Goal: Task Accomplishment & Management: Manage account settings

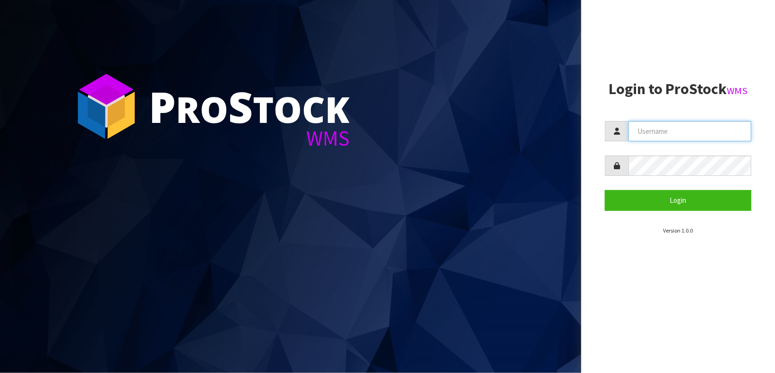
click at [658, 126] on input "text" at bounding box center [690, 131] width 123 height 20
type input "[PERSON_NAME]"
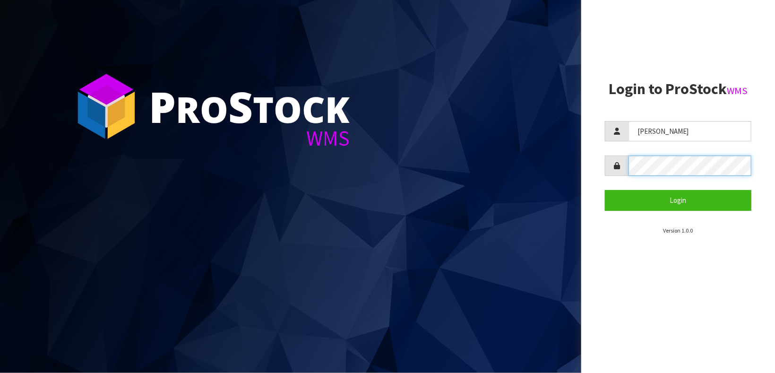
click at [605, 190] on button "Login" at bounding box center [678, 200] width 147 height 20
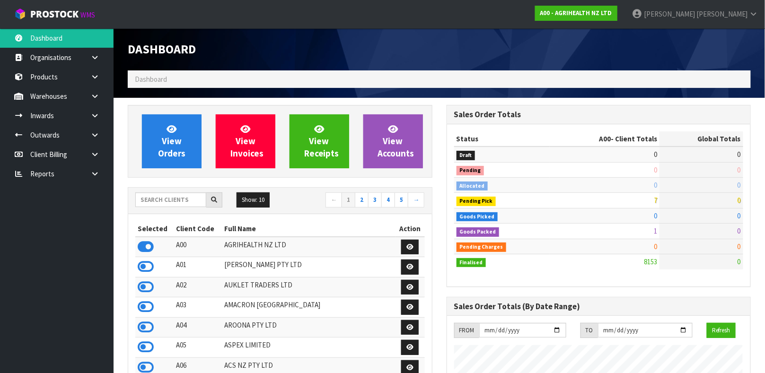
scroll to position [717, 318]
click at [55, 70] on link "Products" at bounding box center [56, 76] width 113 height 19
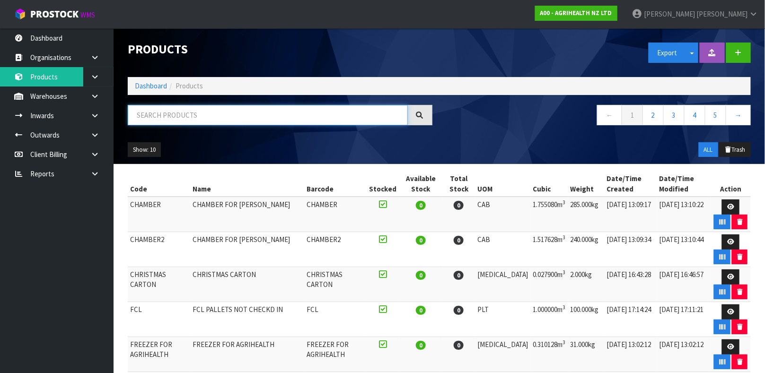
click at [165, 118] on input "text" at bounding box center [268, 115] width 280 height 20
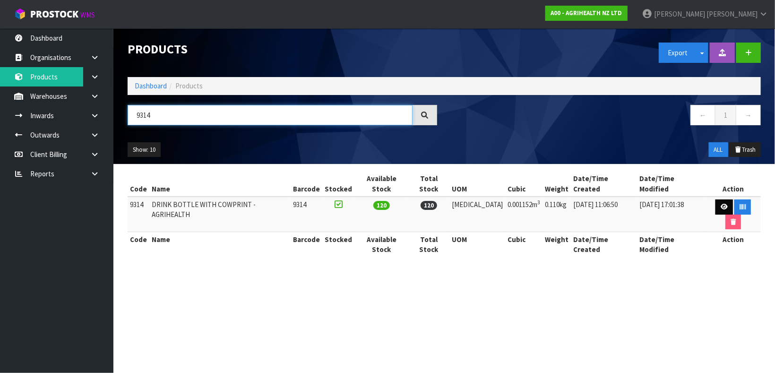
type input "9314"
click at [721, 204] on icon at bounding box center [724, 207] width 7 height 6
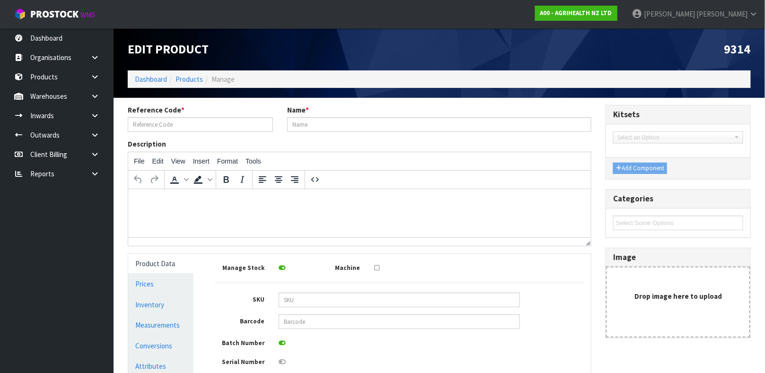
type input "9314"
type input "DRINK BOTTLE WITH COWPRINT - AGRIHEALTH"
type input "10.483"
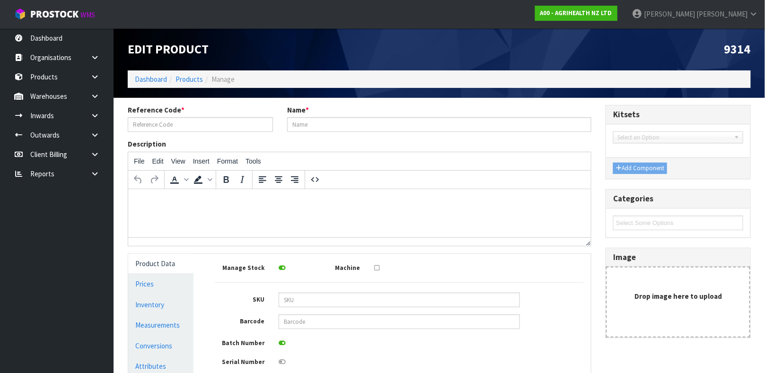
type input "0.001152"
type input "0.11"
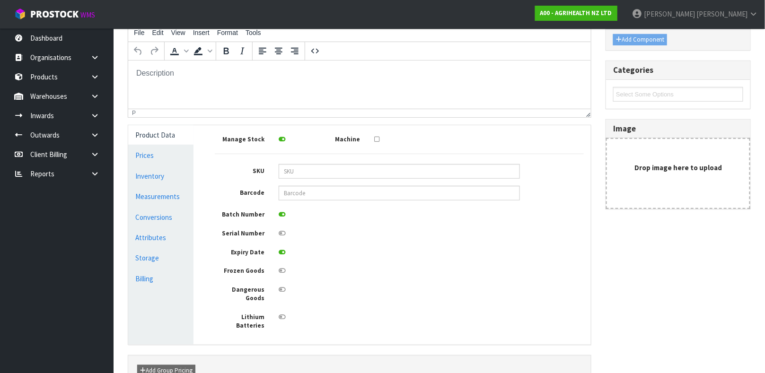
scroll to position [133, 0]
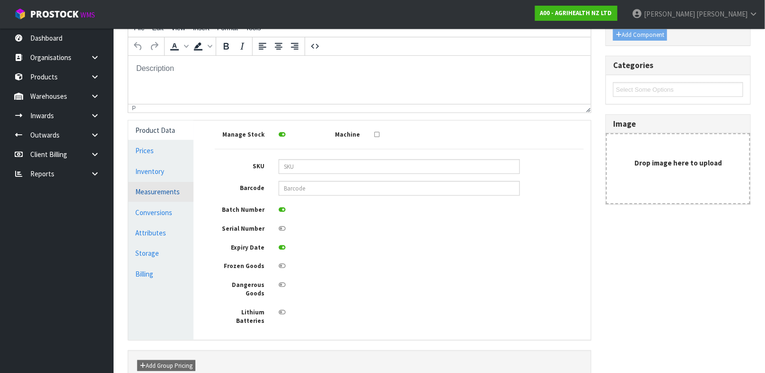
click at [171, 194] on link "Measurements" at bounding box center [160, 191] width 65 height 19
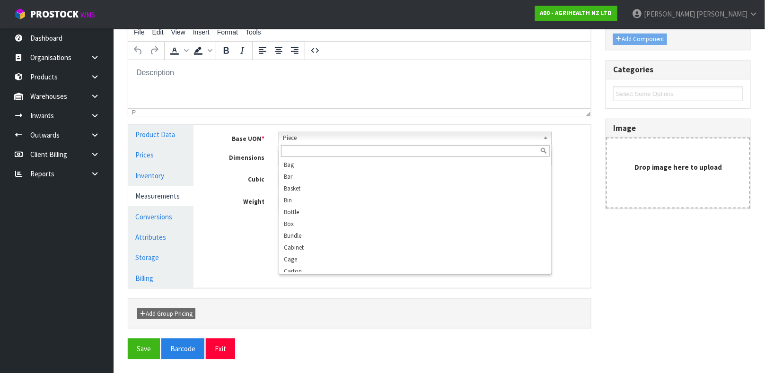
scroll to position [169, 0]
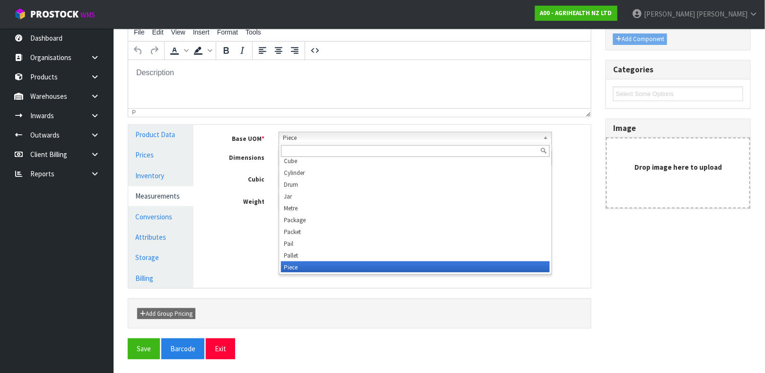
click at [321, 143] on div "Piece Bag Bar Basket Bin Bottle Box Bundle Cabinet Cage Carton Case Coil Cradle…" at bounding box center [414, 138] width 273 height 12
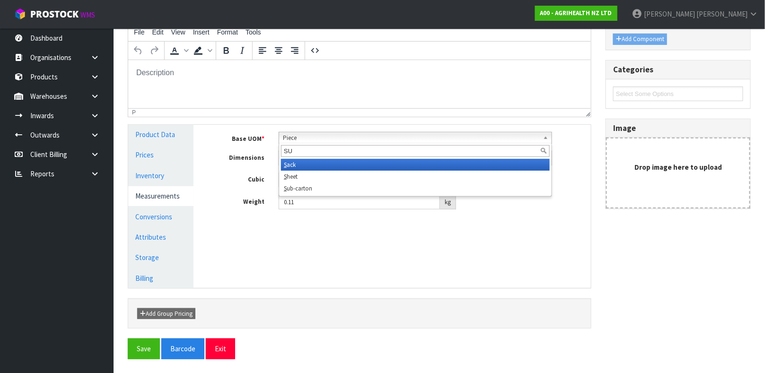
scroll to position [0, 0]
type input "SUB"
click at [305, 163] on li "Sub -carton" at bounding box center [415, 165] width 269 height 12
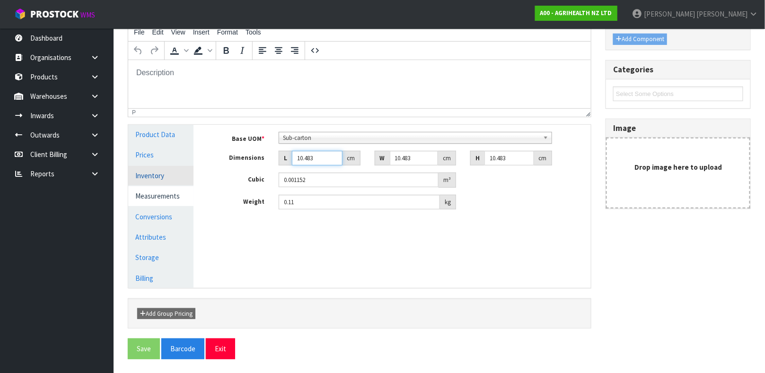
drag, startPoint x: 313, startPoint y: 157, endPoint x: 156, endPoint y: 183, distance: 160.1
click at [156, 183] on div "Product Data Prices Inventory Measurements Conversions Attributes Storage Billi…" at bounding box center [359, 206] width 477 height 163
type input "3"
type input "0.00033"
type input "30"
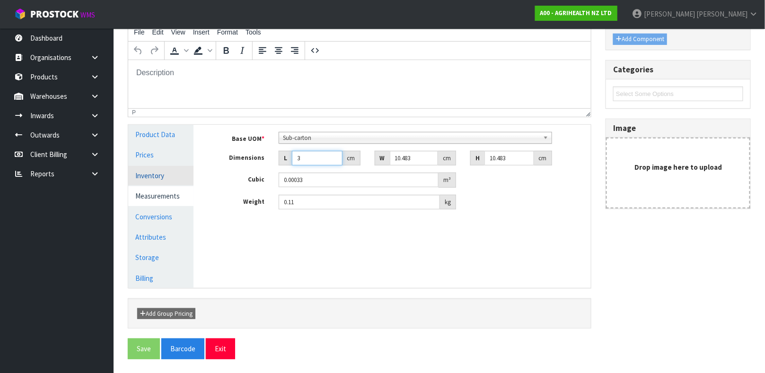
type input "0.003297"
type input "30"
type input "8"
type input "0.002516"
type input "8"
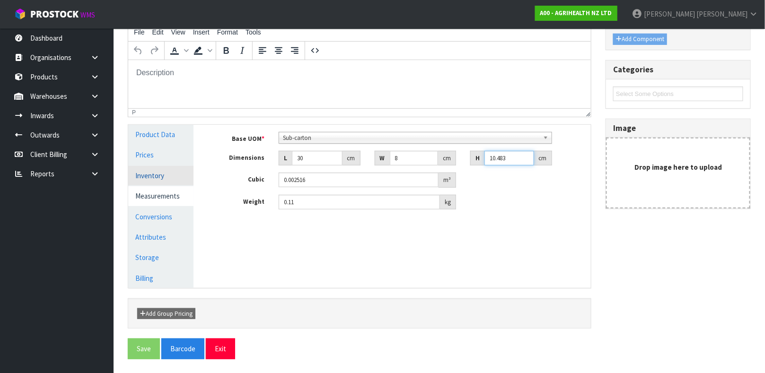
type input "8"
type input "0.00192"
type input "8"
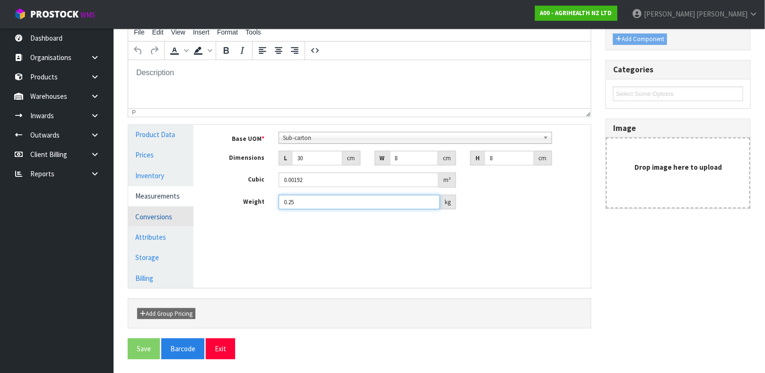
type input "0.25"
click at [147, 215] on link "Conversions" at bounding box center [160, 216] width 65 height 19
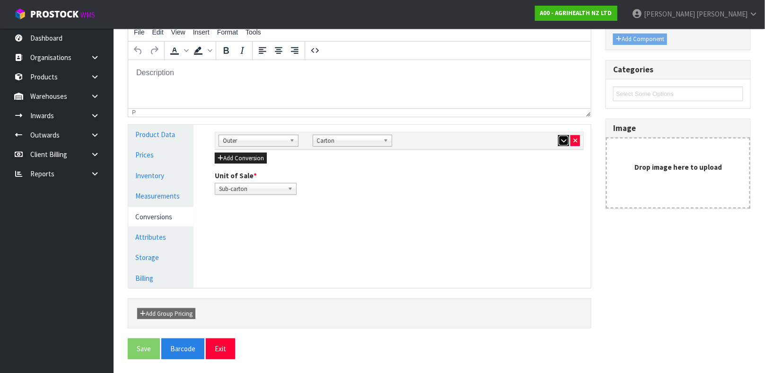
click at [558, 145] on button "button" at bounding box center [563, 140] width 11 height 11
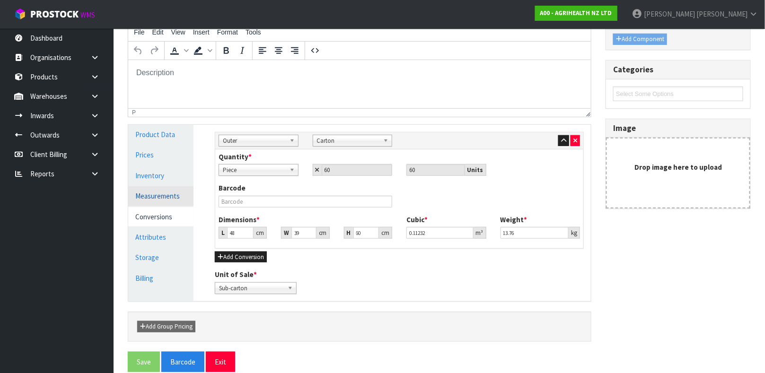
click at [174, 196] on link "Measurements" at bounding box center [160, 195] width 65 height 19
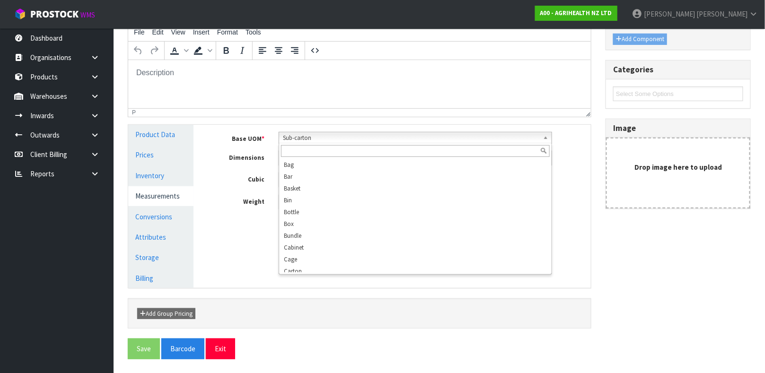
click at [305, 137] on span "Sub-carton" at bounding box center [411, 137] width 256 height 11
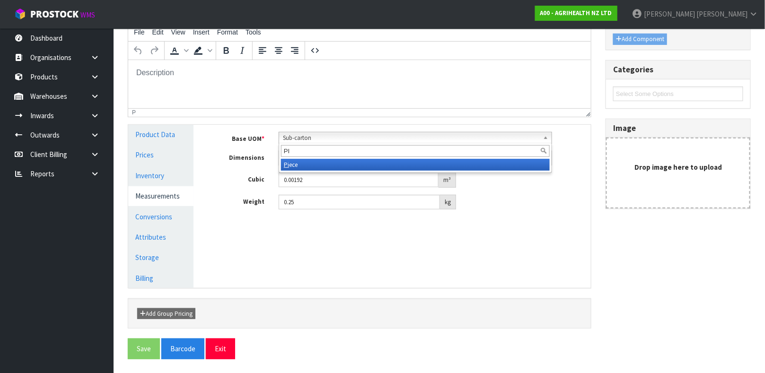
type input "PIE"
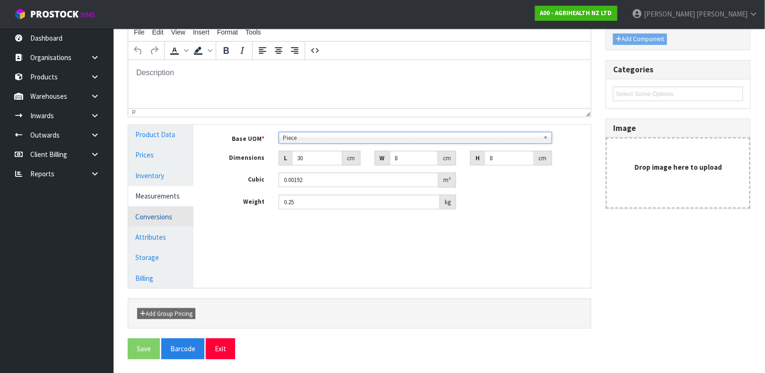
click at [166, 222] on link "Conversions" at bounding box center [160, 216] width 65 height 19
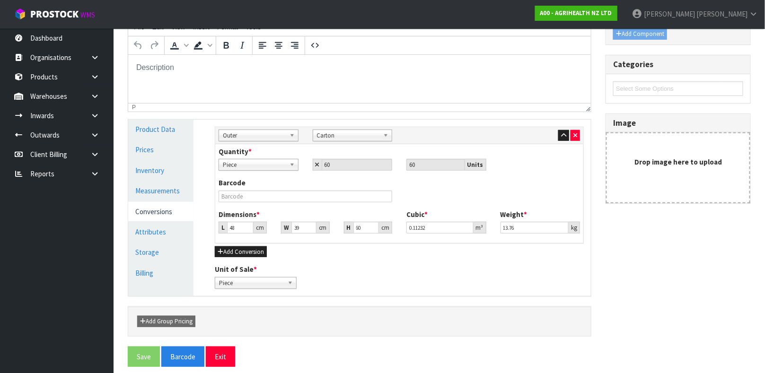
scroll to position [142, 0]
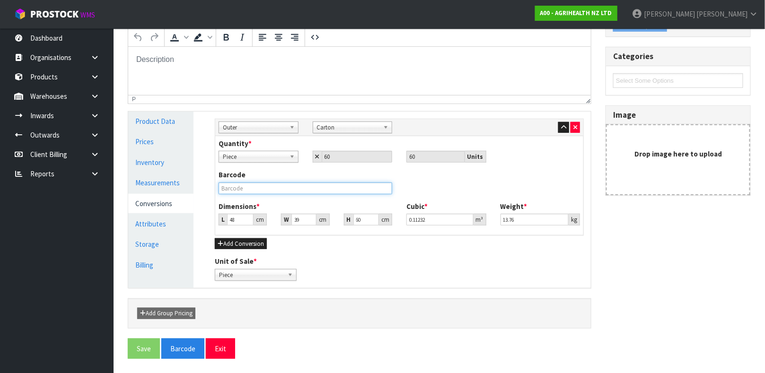
click at [269, 189] on input "text" at bounding box center [305, 189] width 174 height 12
type input "4"
type input "0.00936"
type input "49"
type input "0.11466"
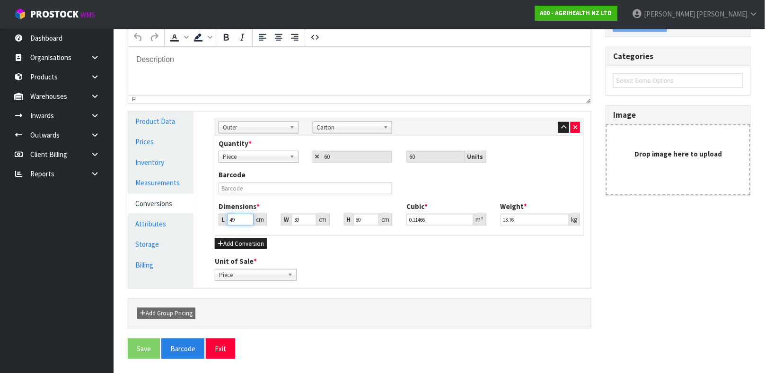
type input "49"
type input "3"
type input "0.00882"
type input "0.000001"
type input "4"
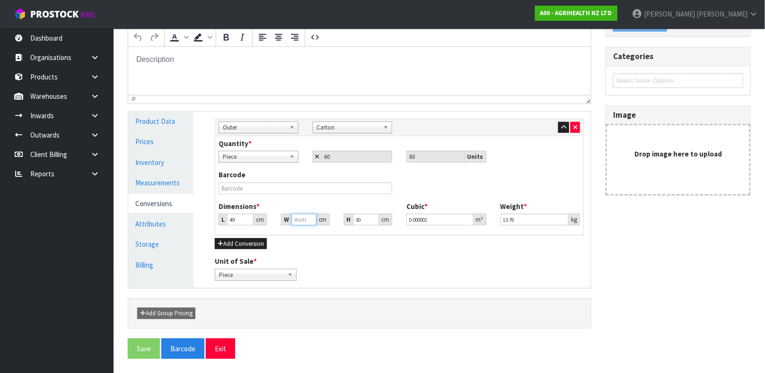
type input "0.01176"
type input "41"
type input "0.12054"
type input "41"
type input "6"
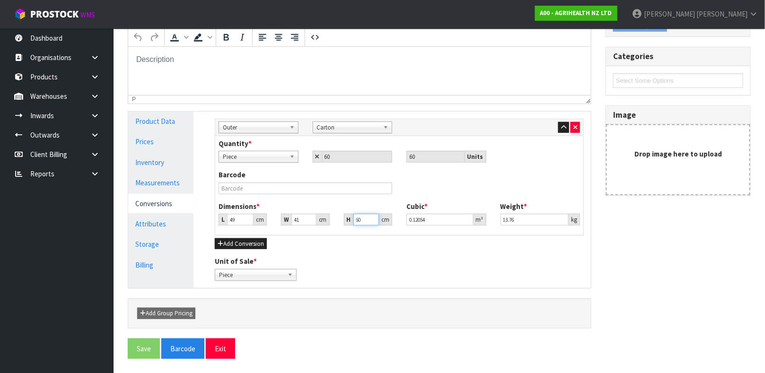
type input "0.012054"
type input "61"
type input "0.122549"
type input "61"
type input "14.6"
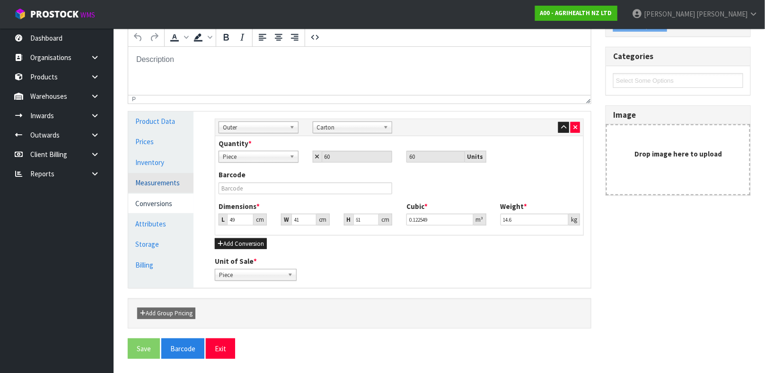
click at [152, 180] on link "Measurements" at bounding box center [160, 182] width 65 height 19
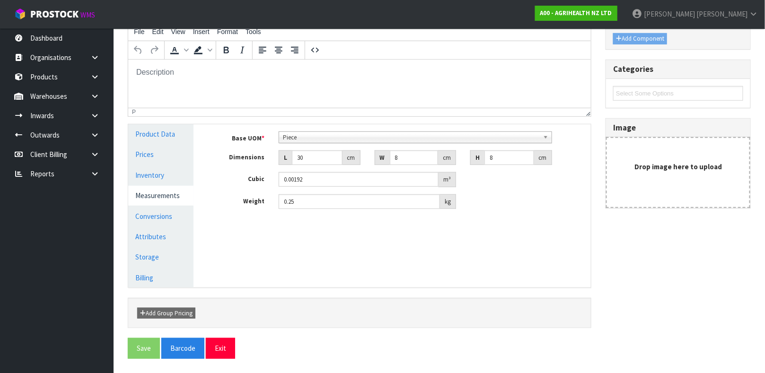
scroll to position [129, 0]
click at [161, 219] on link "Conversions" at bounding box center [160, 216] width 65 height 19
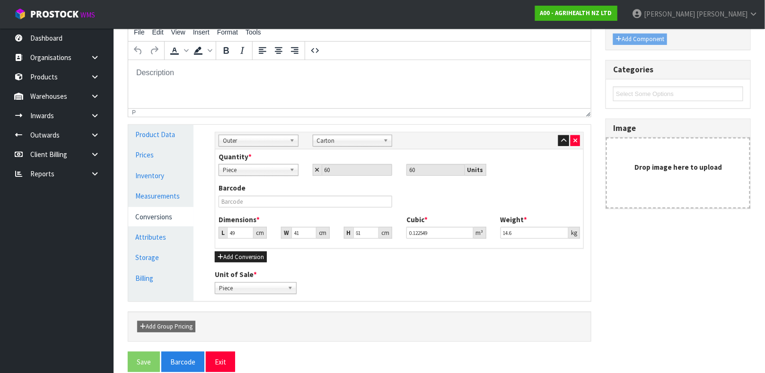
scroll to position [142, 0]
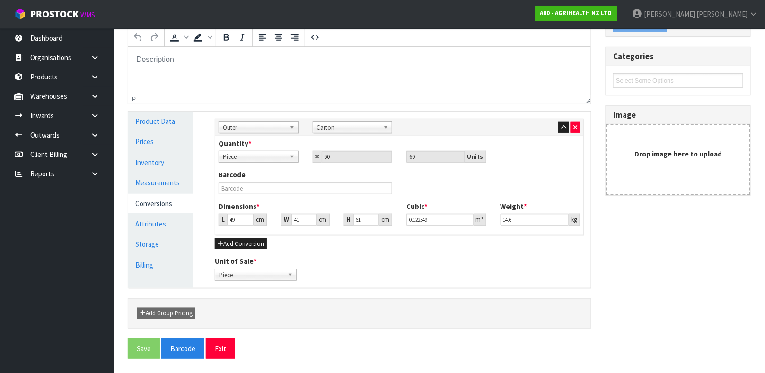
click at [256, 273] on span "Piece" at bounding box center [251, 275] width 65 height 11
click at [234, 309] on li "Carton" at bounding box center [255, 314] width 77 height 12
click at [244, 272] on span "Carton" at bounding box center [251, 275] width 65 height 11
click at [243, 301] on li "Piece" at bounding box center [255, 302] width 77 height 12
click at [157, 183] on link "Measurements" at bounding box center [160, 182] width 65 height 19
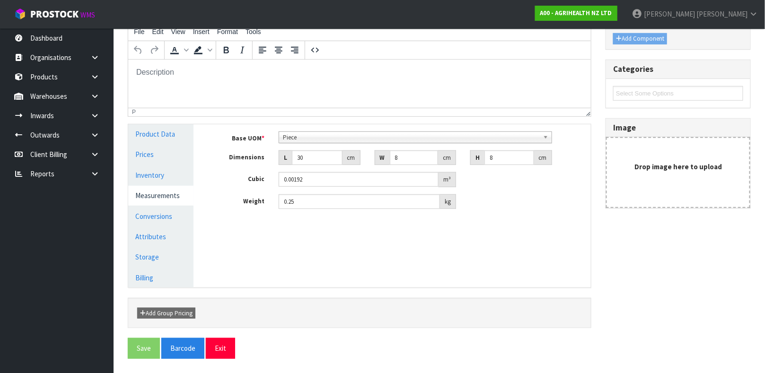
scroll to position [129, 0]
click at [174, 135] on link "Product Data" at bounding box center [160, 134] width 65 height 19
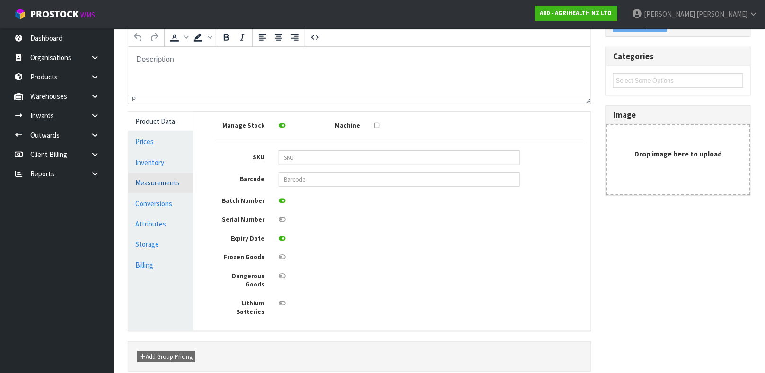
click at [154, 177] on link "Measurements" at bounding box center [160, 182] width 65 height 19
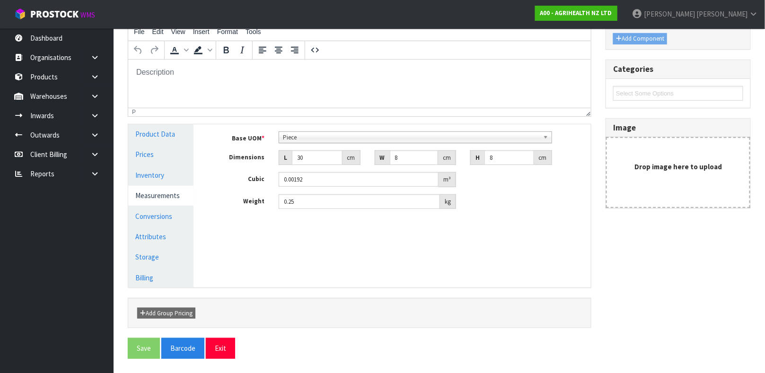
scroll to position [129, 0]
click at [183, 210] on link "Conversions" at bounding box center [160, 216] width 65 height 19
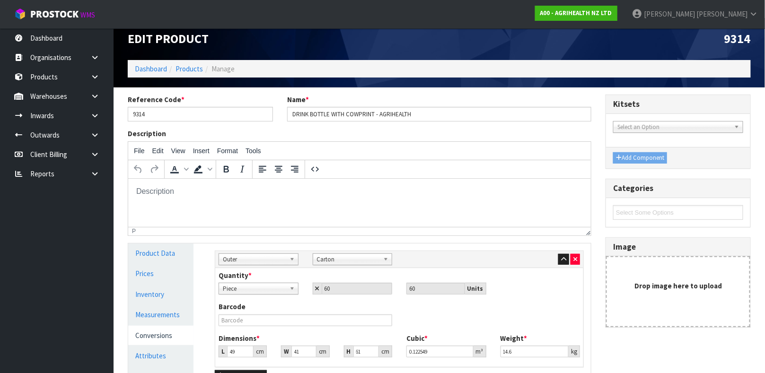
scroll to position [142, 0]
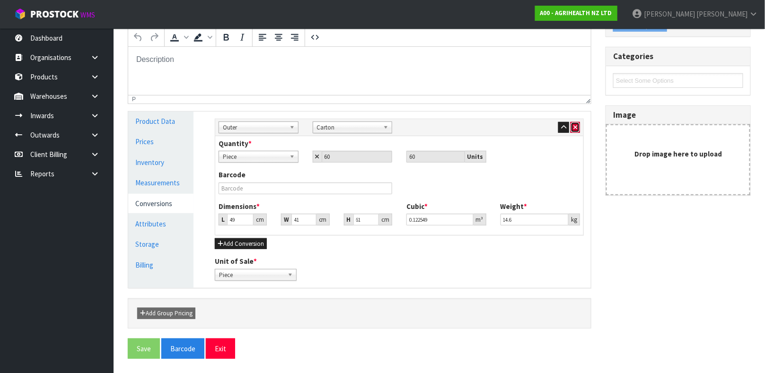
click at [573, 128] on icon "button" at bounding box center [575, 127] width 4 height 6
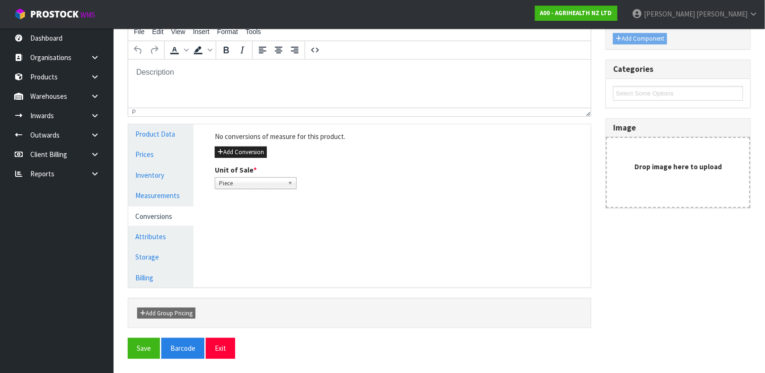
scroll to position [129, 0]
click at [259, 154] on button "Add Conversion" at bounding box center [241, 152] width 52 height 11
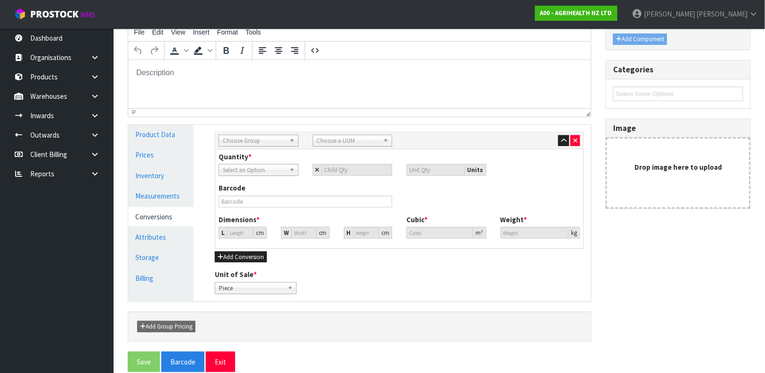
click at [259, 139] on span "Choose Group" at bounding box center [254, 140] width 63 height 11
type input "OU"
click at [253, 167] on li "Ou ter" at bounding box center [258, 168] width 75 height 12
click at [353, 139] on span "Choose a UOM" at bounding box center [348, 140] width 63 height 11
type input "CART"
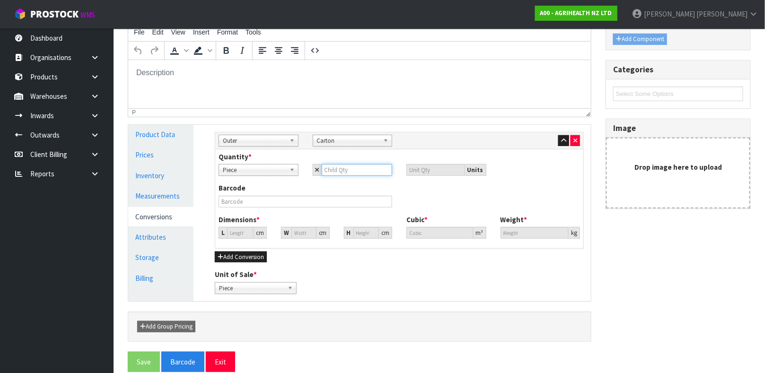
type input "6"
type input "60"
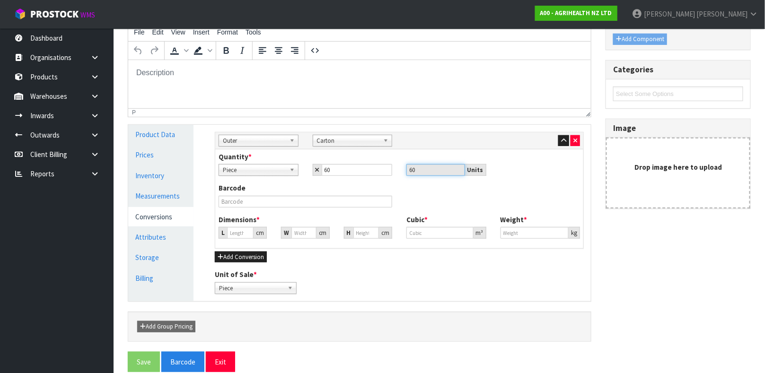
type input "48.658"
type input "0.1152"
type input "15"
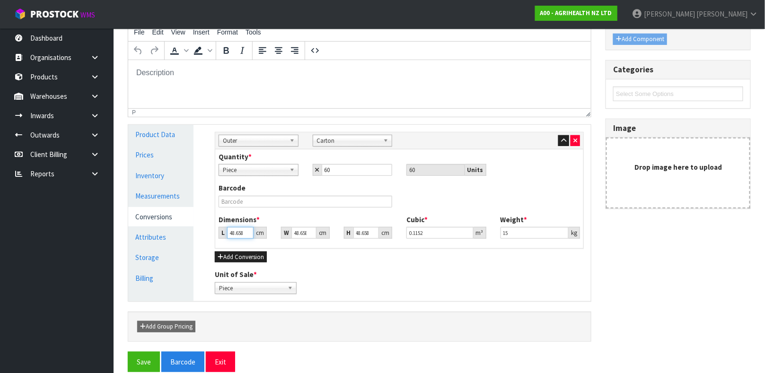
type input "4"
type input "0.00947"
type input "49"
type input "0.116012"
type input "49"
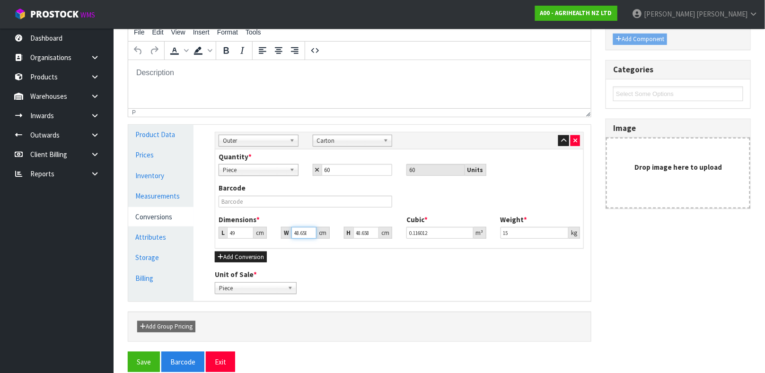
type input "4"
type input "0.009537"
type input "41"
type input "0.097754"
type input "41"
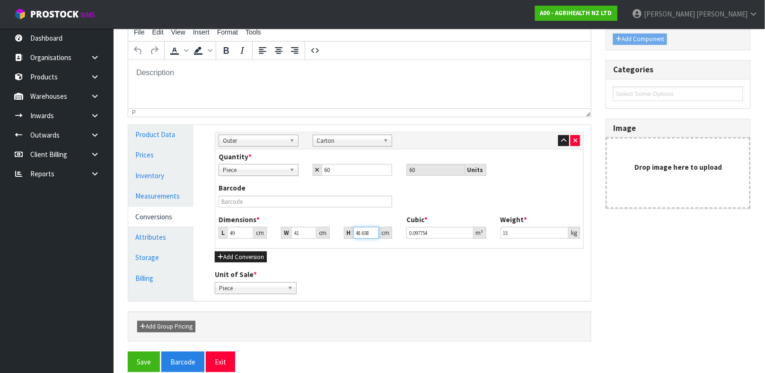
type input "6"
type input "0.012054"
type input "61"
type input "0.122549"
type input "61"
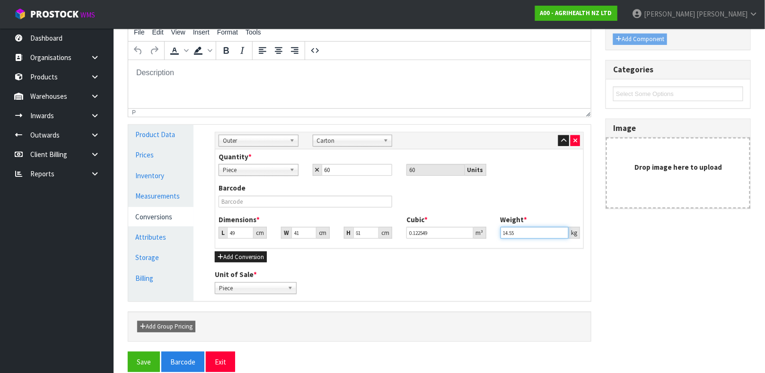
type input "14.55"
click at [147, 360] on button "Save" at bounding box center [144, 362] width 32 height 20
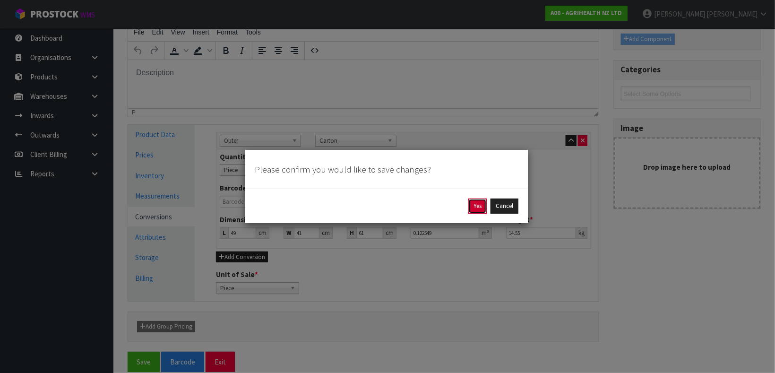
click at [477, 209] on button "Yes" at bounding box center [478, 206] width 18 height 15
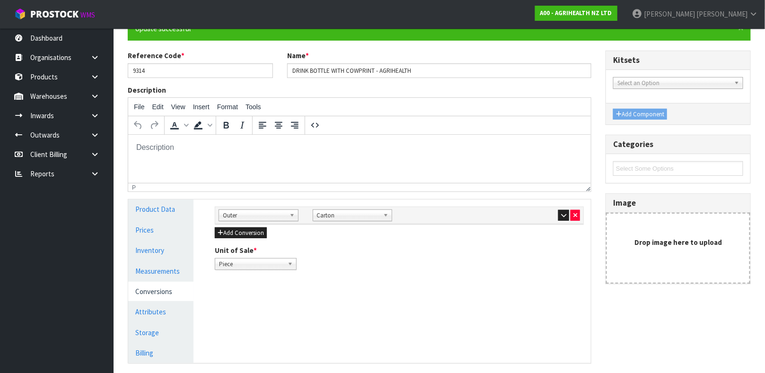
scroll to position [164, 0]
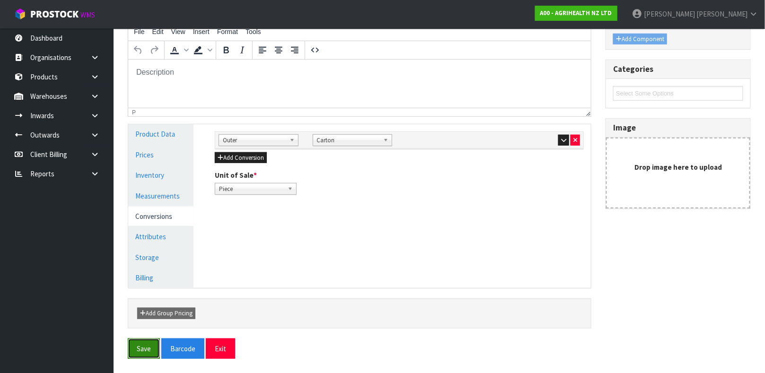
click at [142, 350] on button "Save" at bounding box center [144, 349] width 32 height 20
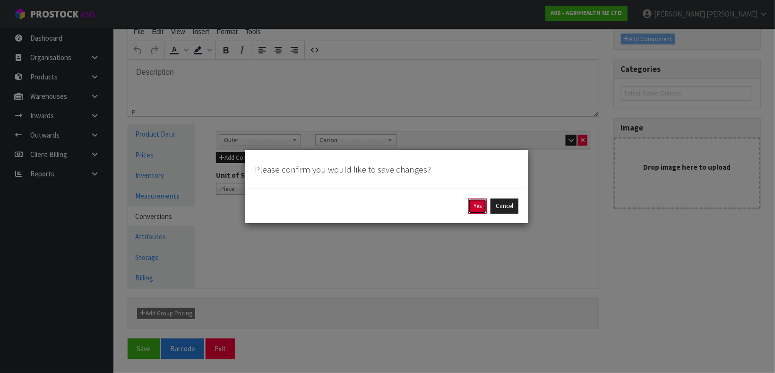
click at [478, 210] on button "Yes" at bounding box center [478, 206] width 18 height 15
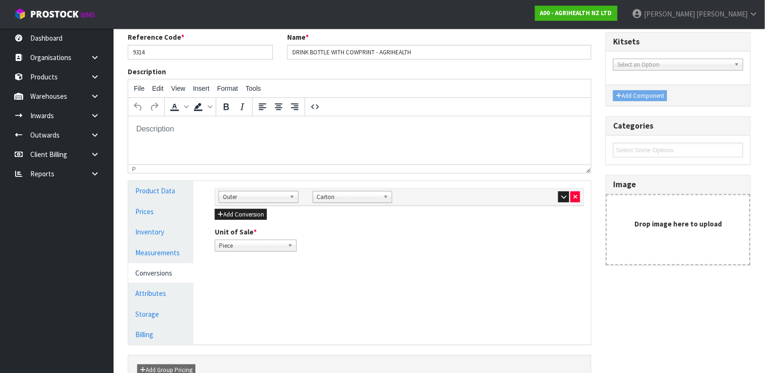
scroll to position [107, 0]
click at [44, 77] on link "Products" at bounding box center [56, 76] width 113 height 19
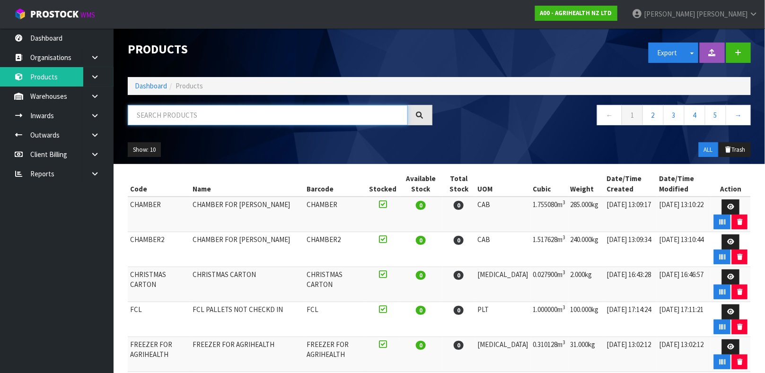
click at [177, 120] on input "text" at bounding box center [268, 115] width 280 height 20
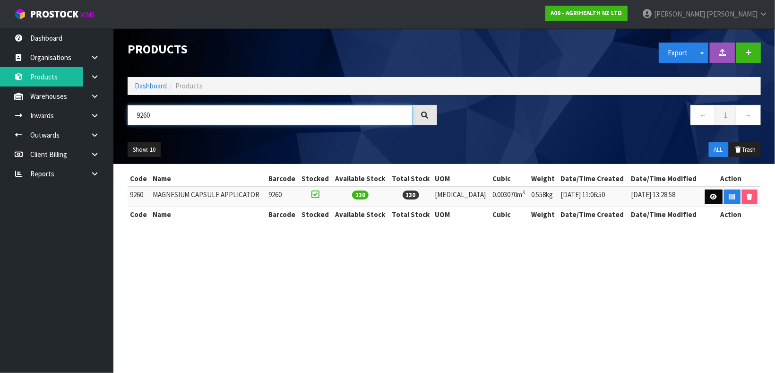
type input "9260"
click at [705, 200] on link at bounding box center [713, 197] width 17 height 15
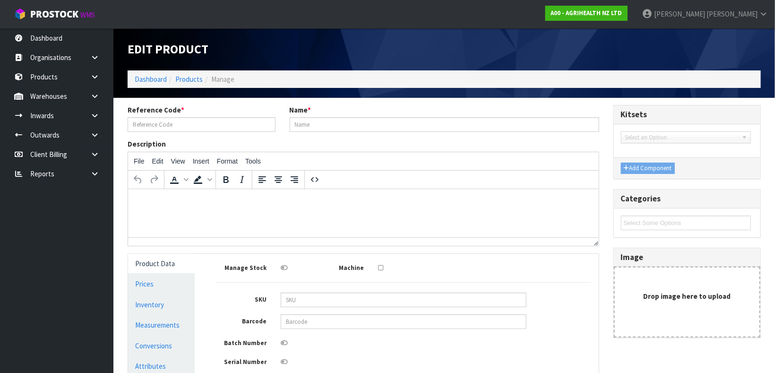
type input "9260"
type input "MAGNESIUM CAPSULE APPLICATOR"
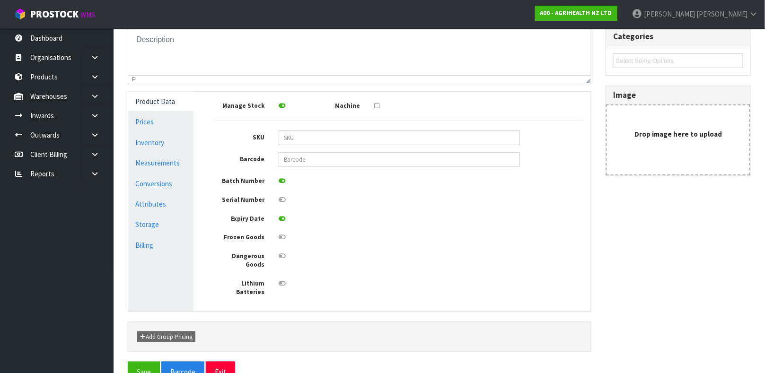
scroll to position [169, 0]
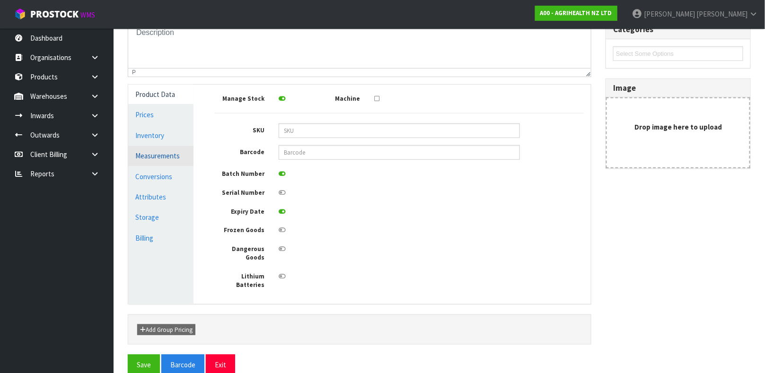
click at [143, 154] on link "Measurements" at bounding box center [160, 155] width 65 height 19
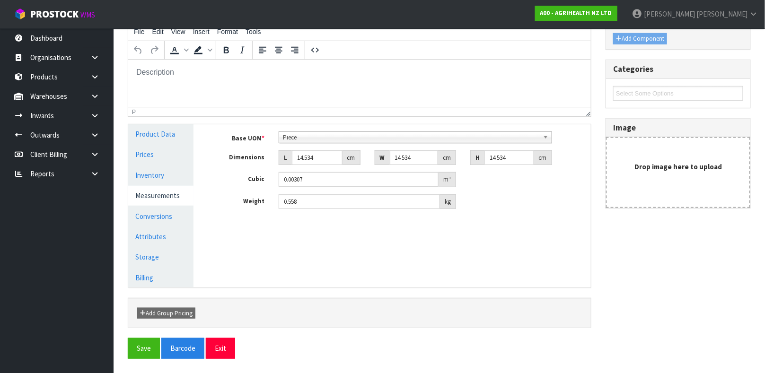
scroll to position [129, 0]
click at [165, 212] on link "Conversions" at bounding box center [160, 216] width 65 height 19
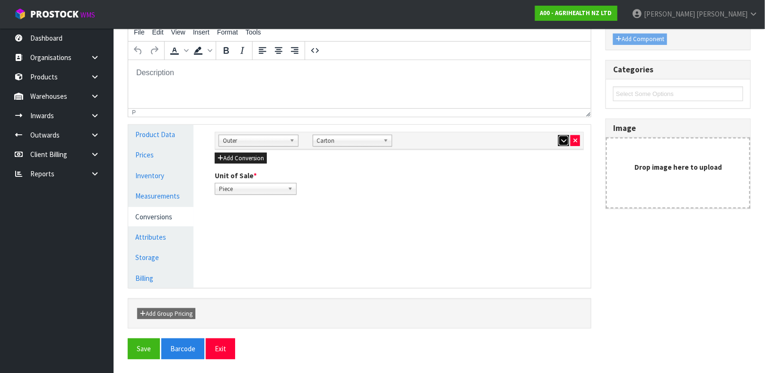
click at [559, 140] on button "button" at bounding box center [563, 140] width 11 height 11
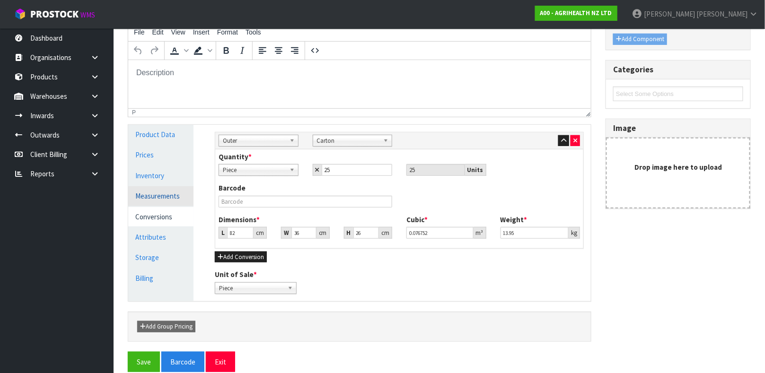
click at [171, 193] on link "Measurements" at bounding box center [160, 195] width 65 height 19
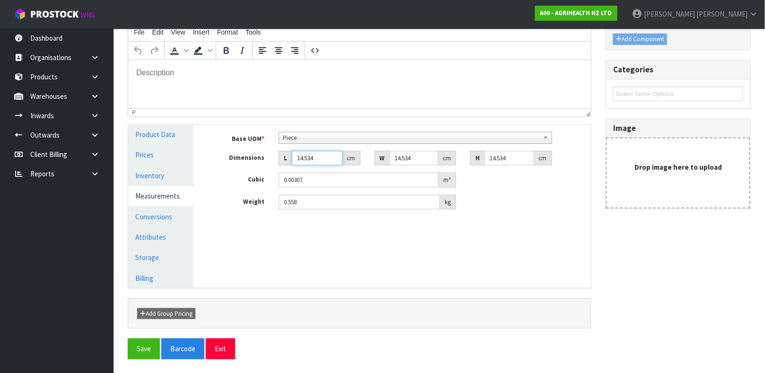
drag, startPoint x: 325, startPoint y: 163, endPoint x: 294, endPoint y: 166, distance: 31.4
click at [294, 166] on div "Base UOM * Bag Bar Basket Bin Bottle Box Bundle Cabinet Cage Carton Case Coil C…" at bounding box center [399, 171] width 369 height 78
type input "8"
type input "0.00169"
type input "83"
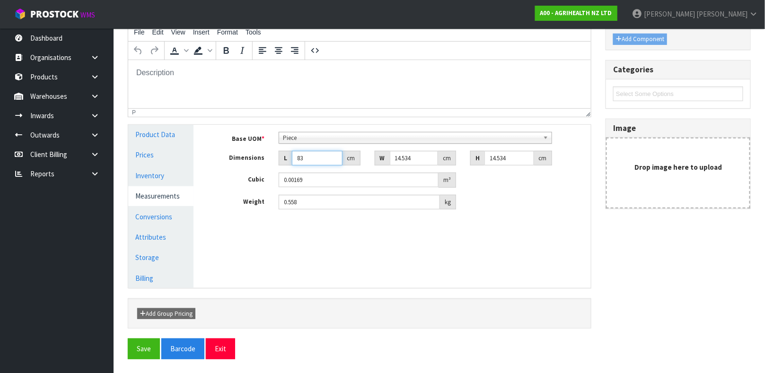
type input "0.017533"
type input "83"
type input "4"
type input "0.004825"
type input "4"
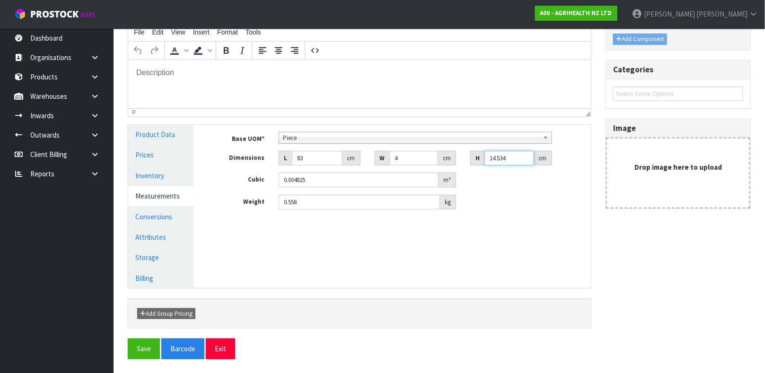
type input "4"
type input "0.001328"
type input "4"
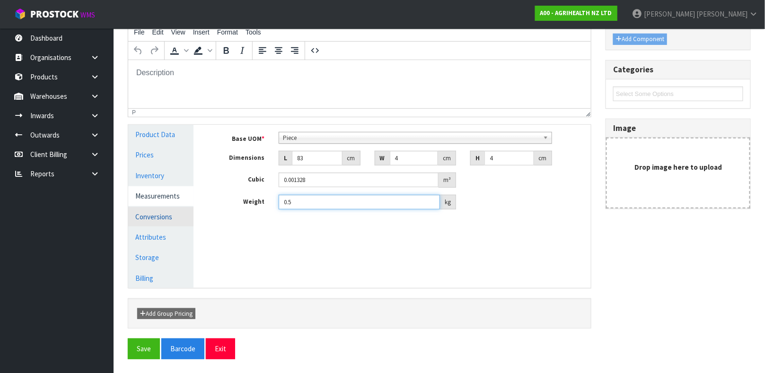
type input "0.5"
click at [182, 209] on link "Conversions" at bounding box center [160, 216] width 65 height 19
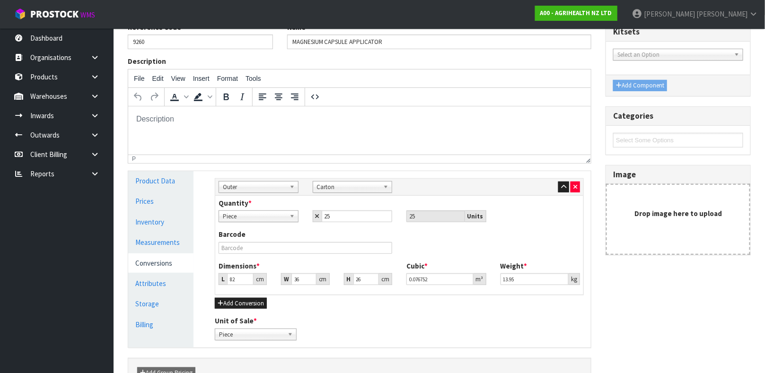
scroll to position [0, 0]
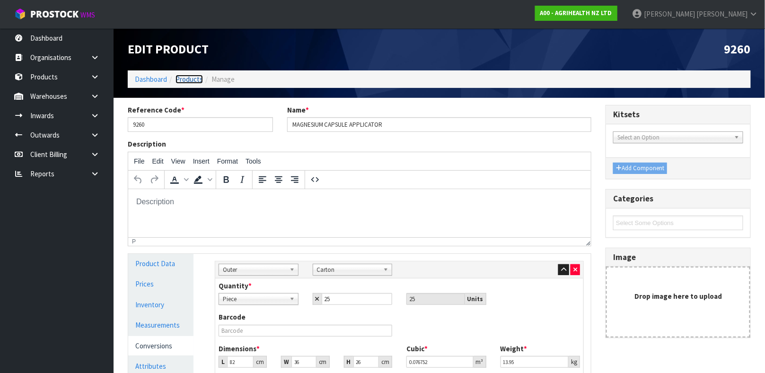
click at [191, 79] on link "Products" at bounding box center [188, 79] width 27 height 9
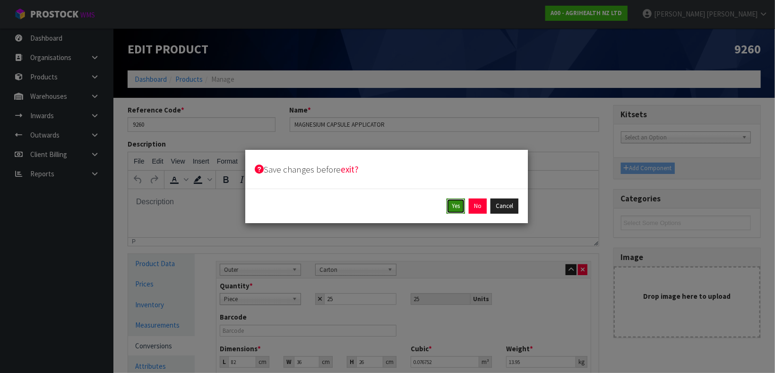
click at [459, 210] on button "Yes" at bounding box center [456, 206] width 18 height 15
click at [507, 210] on button "Cancel" at bounding box center [505, 206] width 28 height 15
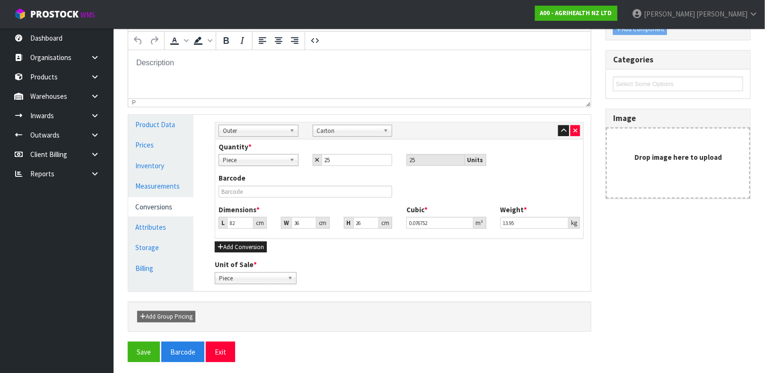
scroll to position [142, 0]
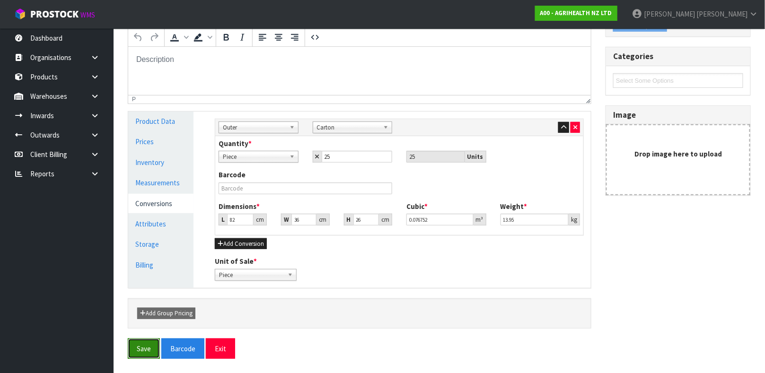
click at [134, 350] on button "Save" at bounding box center [144, 349] width 32 height 20
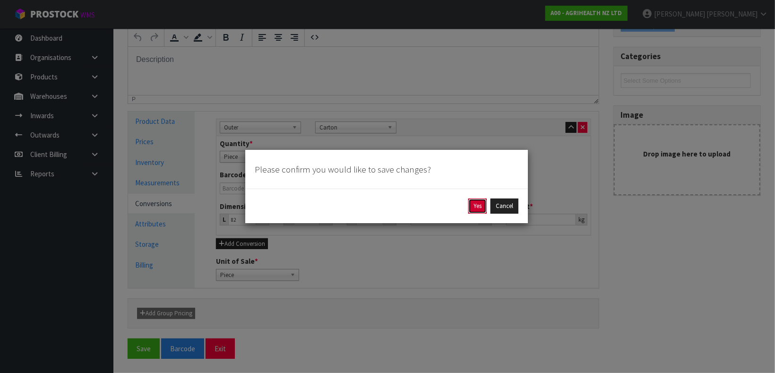
click at [477, 208] on button "Yes" at bounding box center [478, 206] width 18 height 15
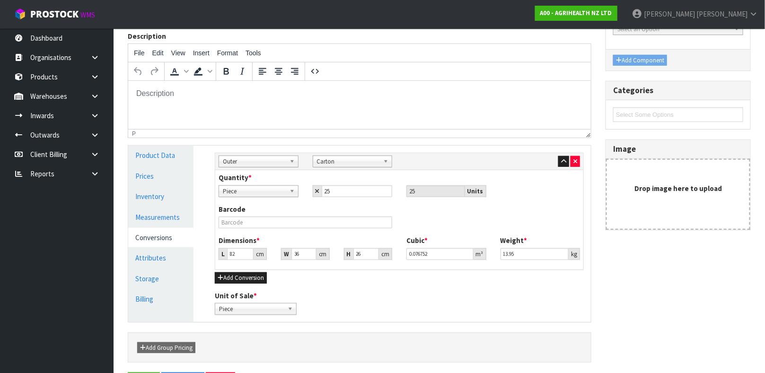
scroll to position [0, 0]
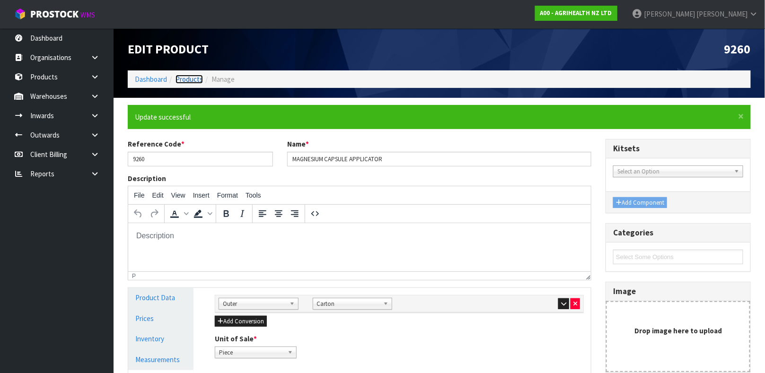
click at [183, 82] on link "Products" at bounding box center [188, 79] width 27 height 9
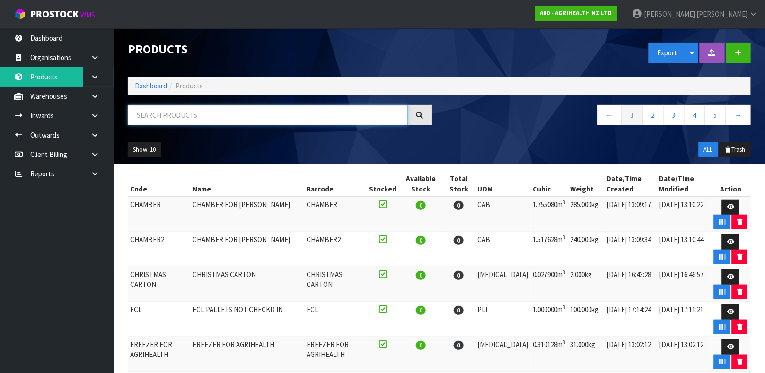
click at [264, 112] on input "text" at bounding box center [268, 115] width 280 height 20
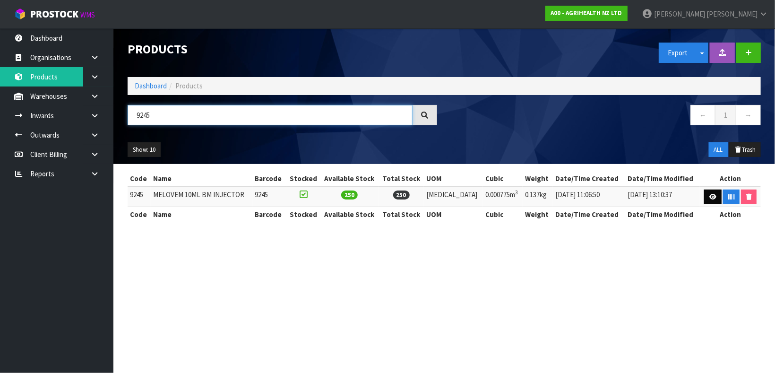
type input "9245"
click at [706, 201] on link at bounding box center [713, 197] width 17 height 15
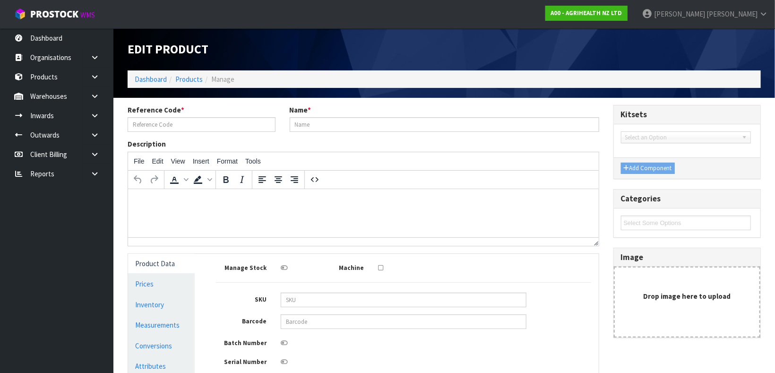
type input "9245"
type input "MELOVEM 10ML BM INJECTOR"
type input "9.185"
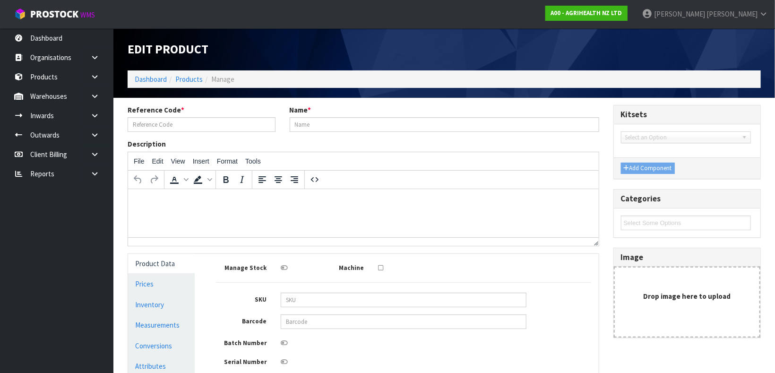
type input "0.000775"
type input "0.137"
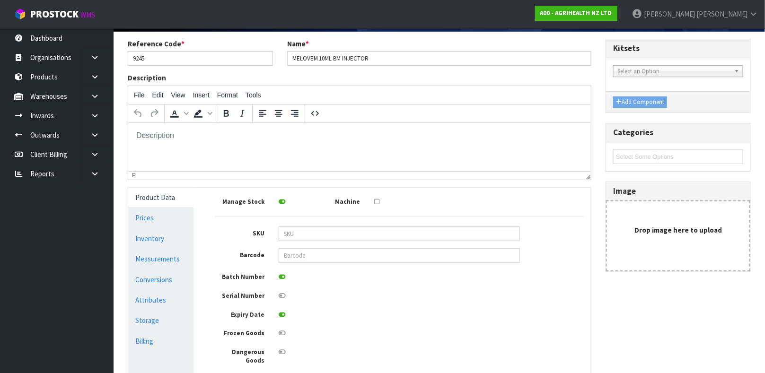
scroll to position [76, 0]
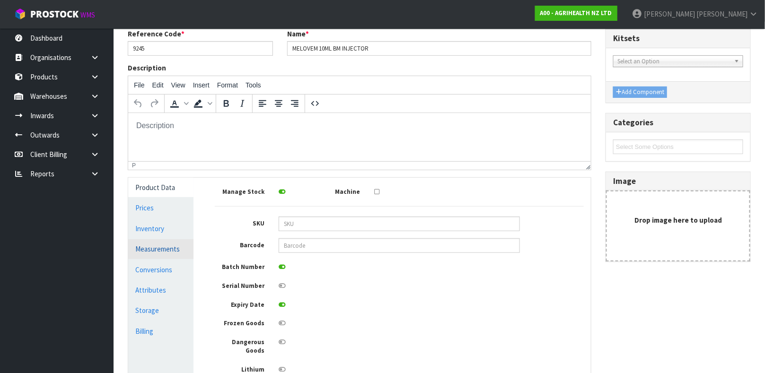
click at [183, 250] on link "Measurements" at bounding box center [160, 248] width 65 height 19
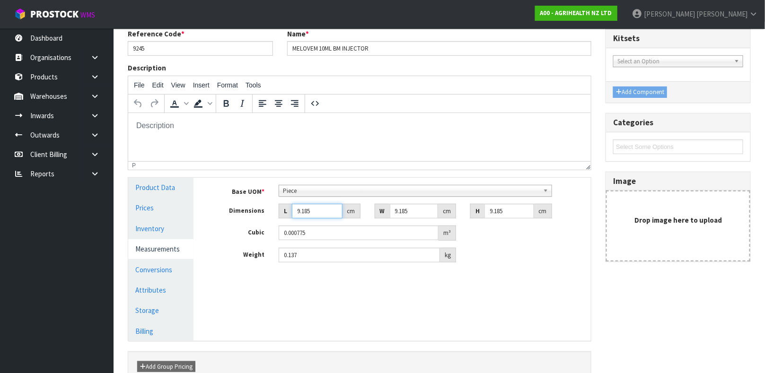
drag, startPoint x: 316, startPoint y: 209, endPoint x: 289, endPoint y: 211, distance: 27.6
click at [289, 211] on div "L 9.185 cm" at bounding box center [319, 211] width 82 height 15
type input "2"
type input "0.000169"
type input "20"
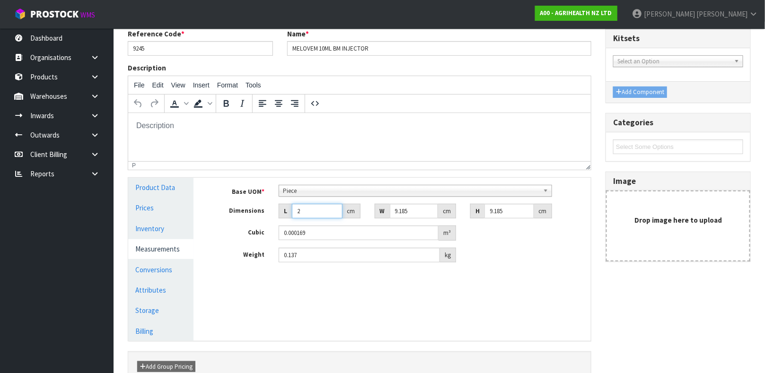
type input "0.001687"
type input "20"
type input "1"
type input "0.000184"
type input "15"
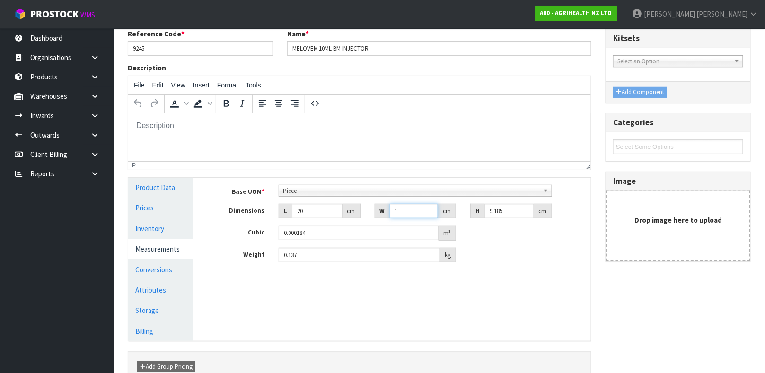
type input "0.002756"
type input "15"
type input "2"
type input "0.0006"
type input "2"
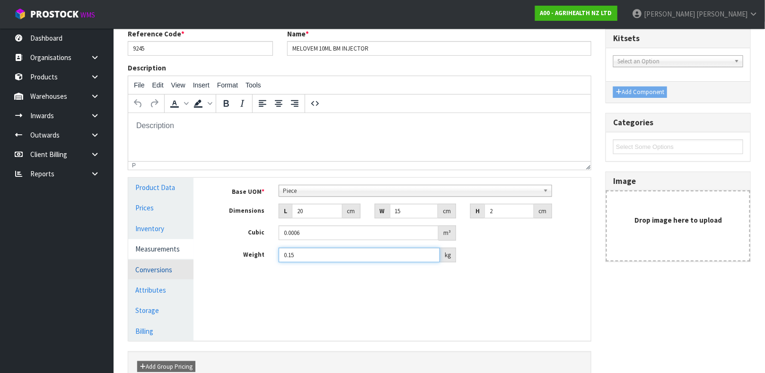
type input "0.15"
click at [153, 268] on link "Conversions" at bounding box center [160, 269] width 65 height 19
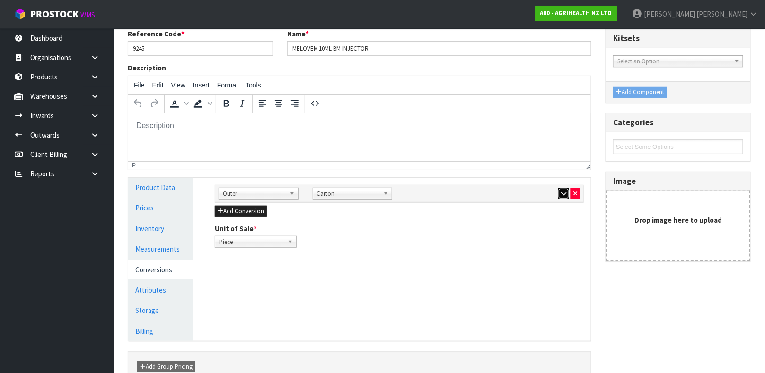
click at [561, 196] on button "button" at bounding box center [563, 193] width 11 height 11
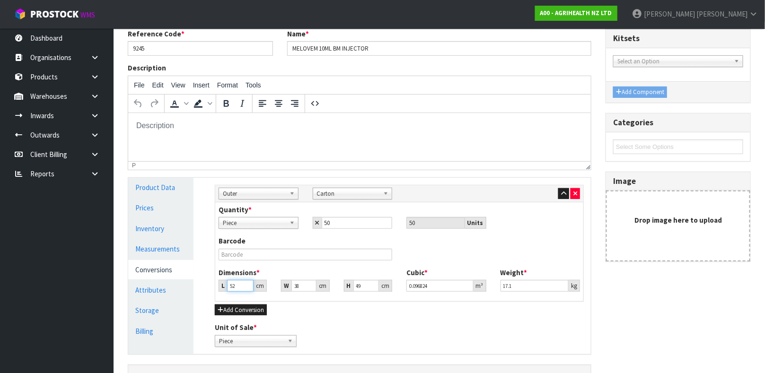
click at [238, 287] on input "52" at bounding box center [240, 286] width 26 height 12
type input "5"
type input "0.00931"
type input "53"
type input "0.098686"
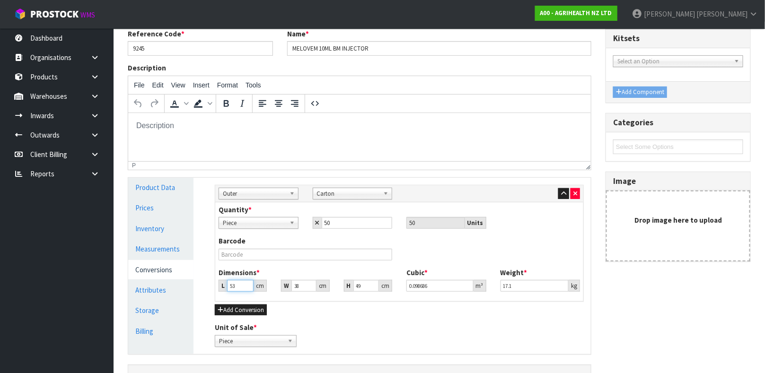
type input "53"
type input "4"
type input "0.010388"
type input "40"
type input "0.10388"
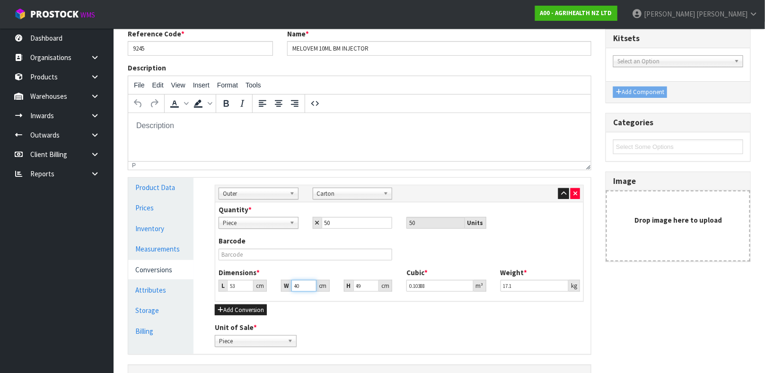
type input "40"
type input "3"
type input "0.00636"
type input "31"
type input "0.06572"
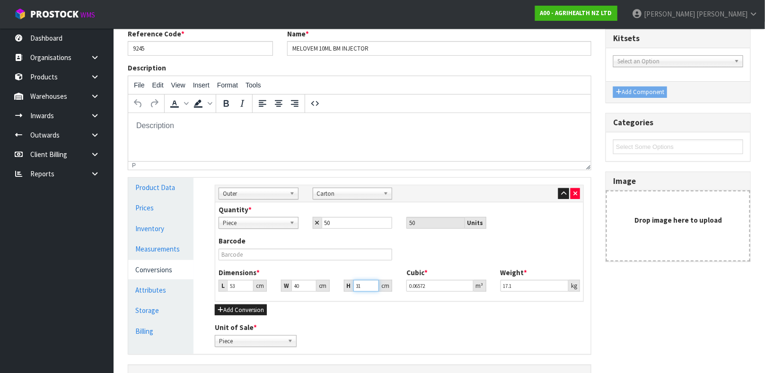
type input "31"
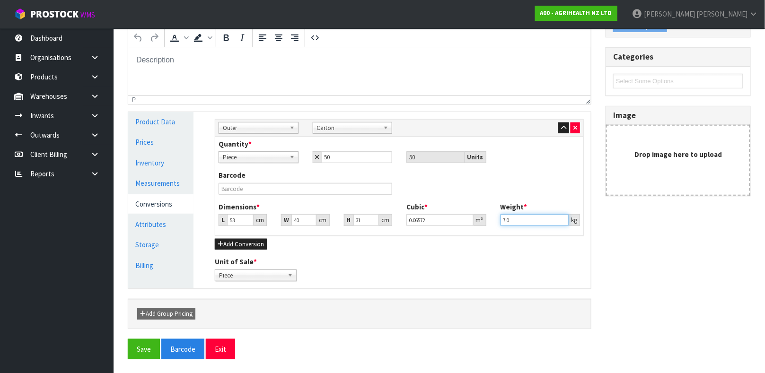
scroll to position [142, 0]
type input "7.7"
click at [151, 347] on button "Save" at bounding box center [144, 349] width 32 height 20
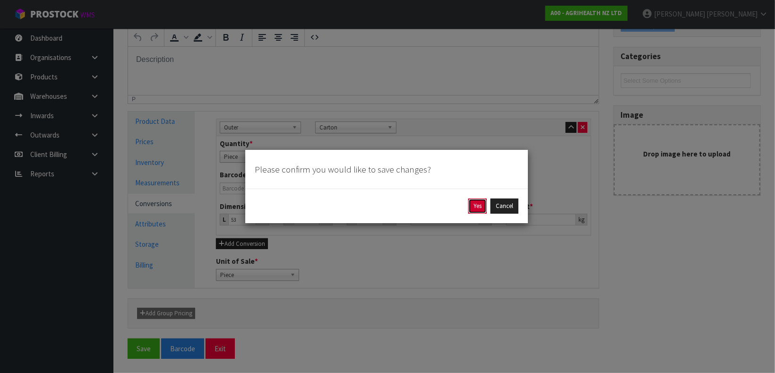
click at [473, 208] on button "Yes" at bounding box center [478, 206] width 18 height 15
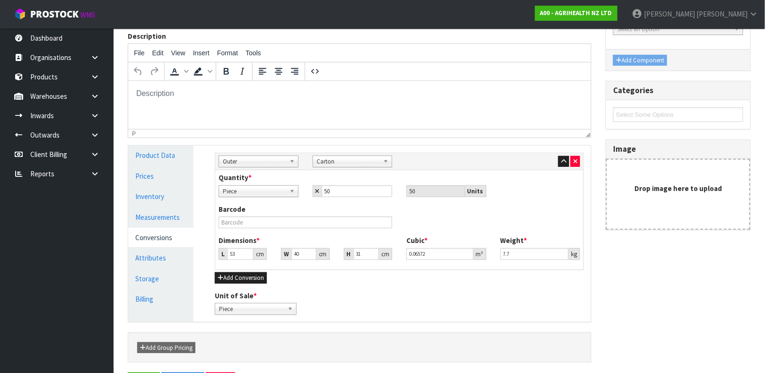
scroll to position [0, 0]
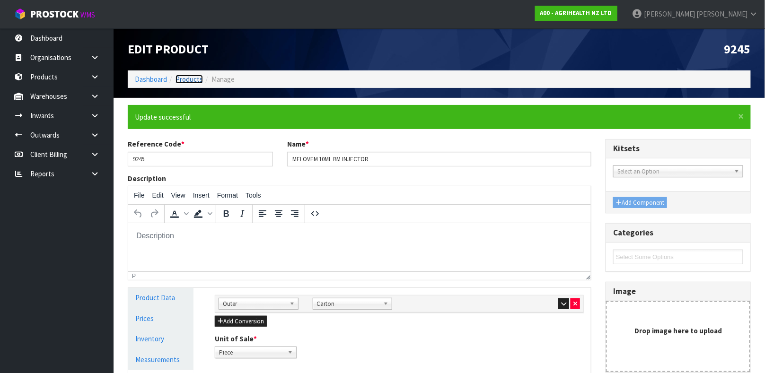
click at [191, 82] on link "Products" at bounding box center [188, 79] width 27 height 9
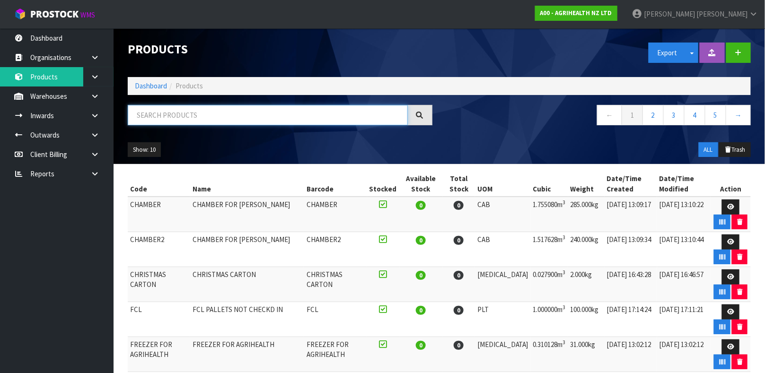
click at [255, 117] on input "text" at bounding box center [268, 115] width 280 height 20
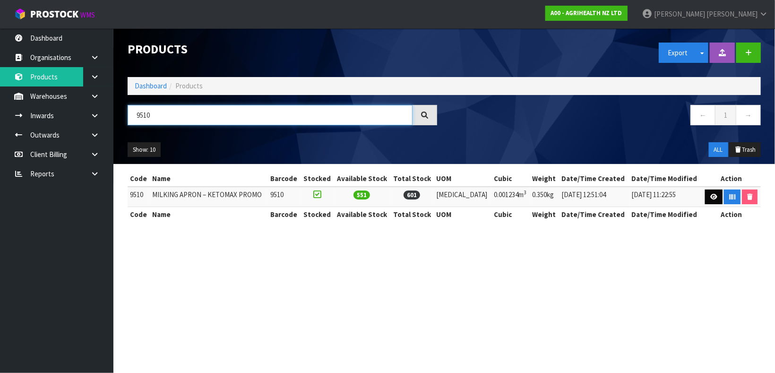
type input "9510"
click at [706, 194] on link at bounding box center [713, 197] width 17 height 15
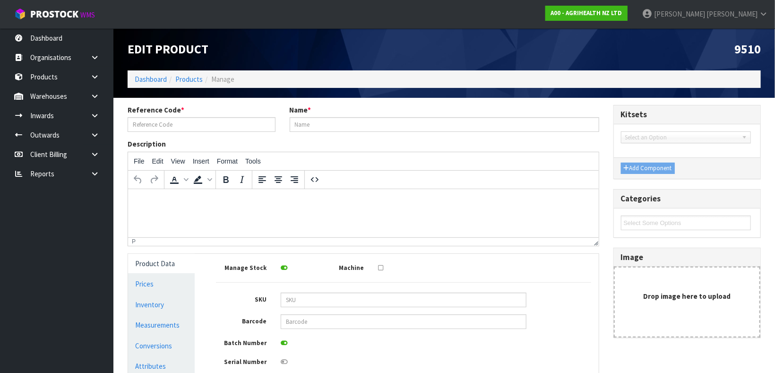
type input "9510"
type input "MILKING APRON – KETOMAX PROMO"
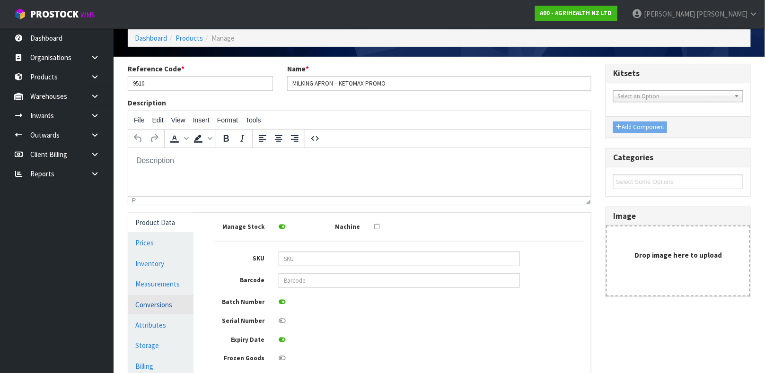
scroll to position [52, 0]
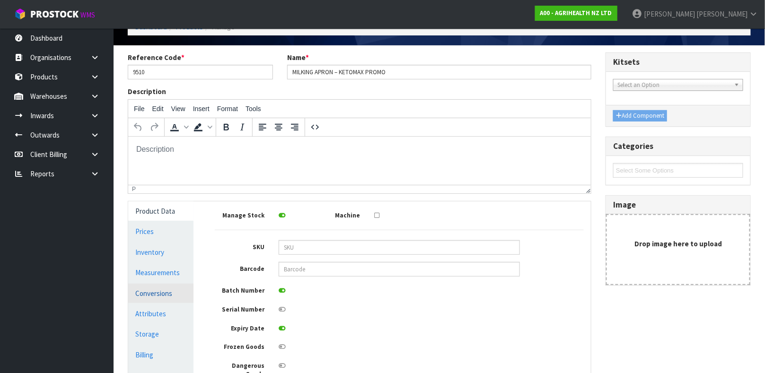
click at [171, 294] on link "Conversions" at bounding box center [160, 293] width 65 height 19
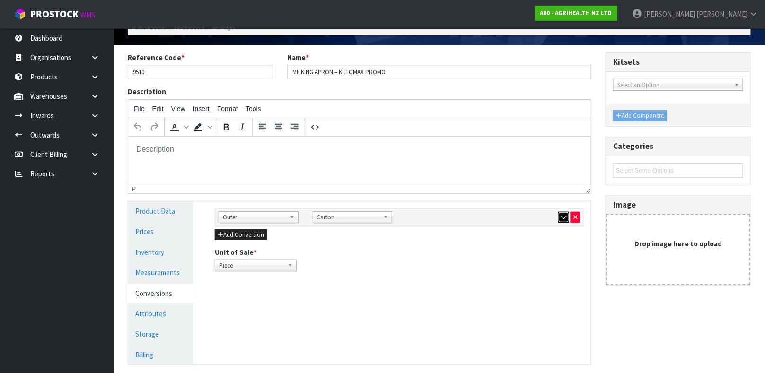
click at [559, 217] on button "button" at bounding box center [563, 217] width 11 height 11
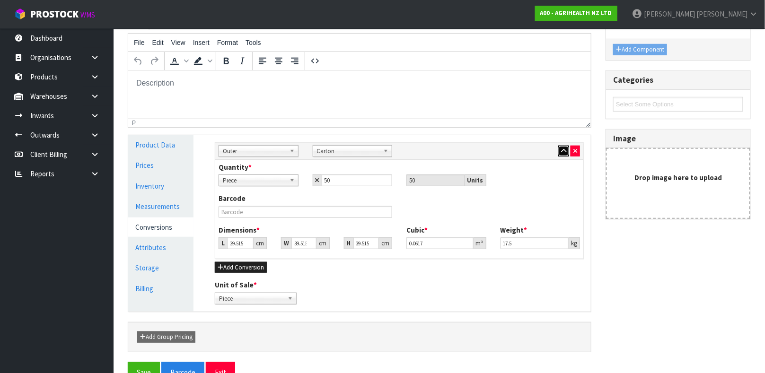
scroll to position [118, 0]
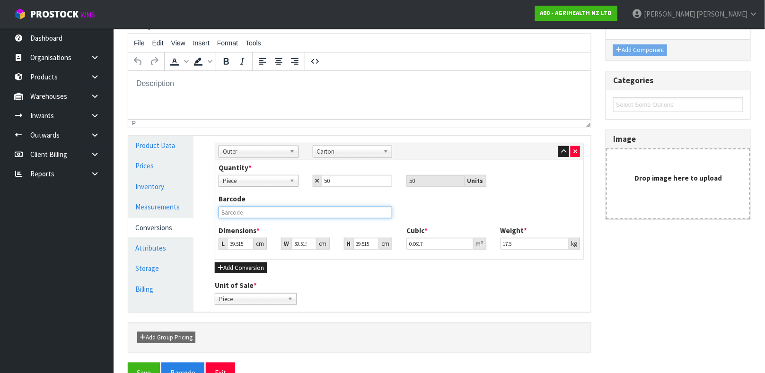
click at [310, 213] on input "text" at bounding box center [305, 213] width 174 height 12
type input "5"
type input "0.007807"
type input "52"
type input "0.081195"
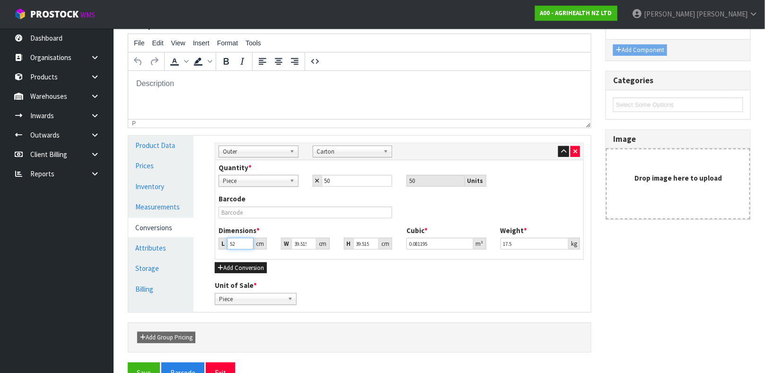
type input "52"
type input "3"
type input "0.006164"
type input "38"
type input "0.078082"
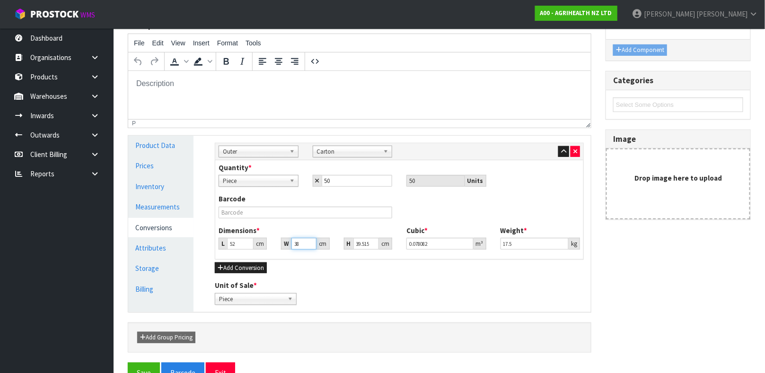
type input "38"
type input "3"
type input "0.005928"
type input "31"
type input "0.061256"
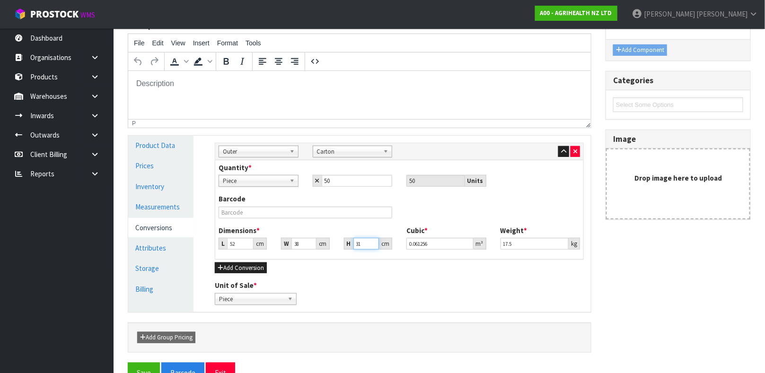
type input "31"
type input "27.3"
click at [365, 244] on input "31" at bounding box center [366, 244] width 26 height 12
type input "3"
type input "0.005928"
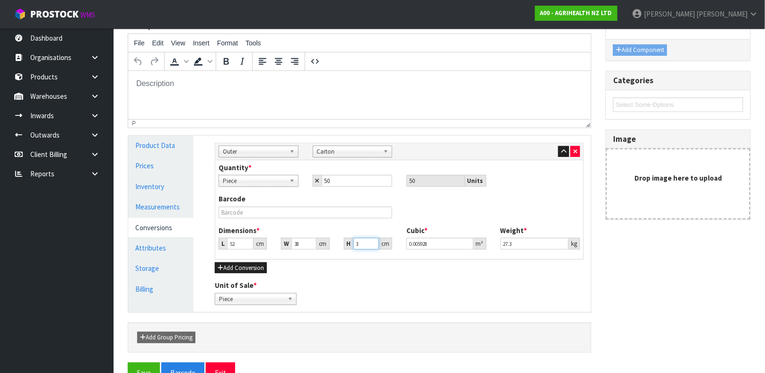
type input "30"
type input "0.05928"
type input "30"
click at [167, 204] on link "Measurements" at bounding box center [160, 206] width 65 height 19
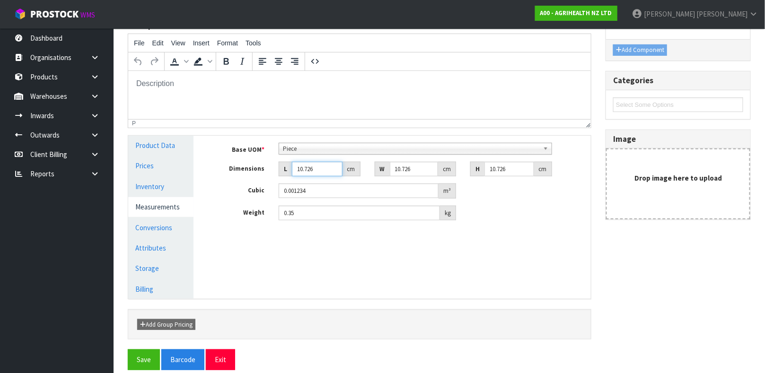
drag, startPoint x: 324, startPoint y: 167, endPoint x: 255, endPoint y: 198, distance: 75.6
click at [255, 198] on div "Base UOM * Bag Bar Basket Bin Bottle Box Bundle Cabinet Cage Carton Case Coil C…" at bounding box center [399, 182] width 369 height 78
type input "4"
type input "0.00046"
type input "44"
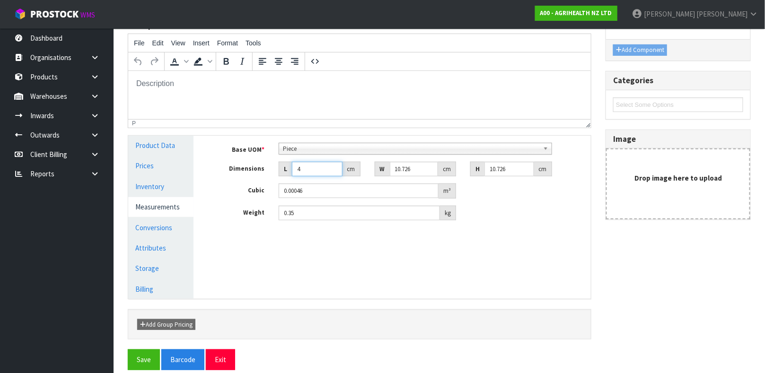
type input "0.005062"
type input "44"
type input "3"
type input "0.001416"
type input "32"
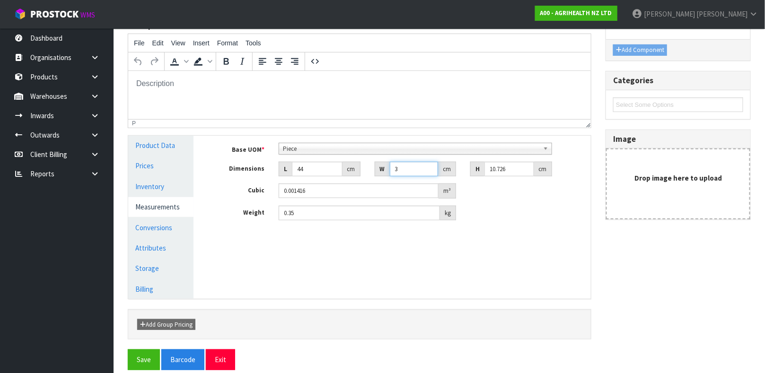
type input "0.015102"
type input "32"
type input "1"
type input "0.001408"
type input "1"
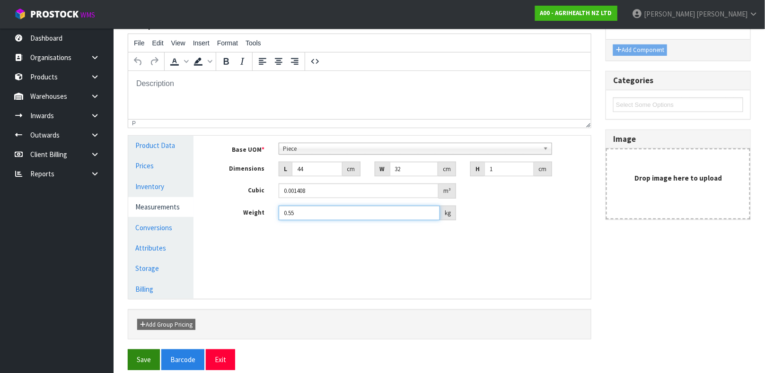
type input "0.55"
click at [149, 350] on button "Save" at bounding box center [144, 359] width 32 height 20
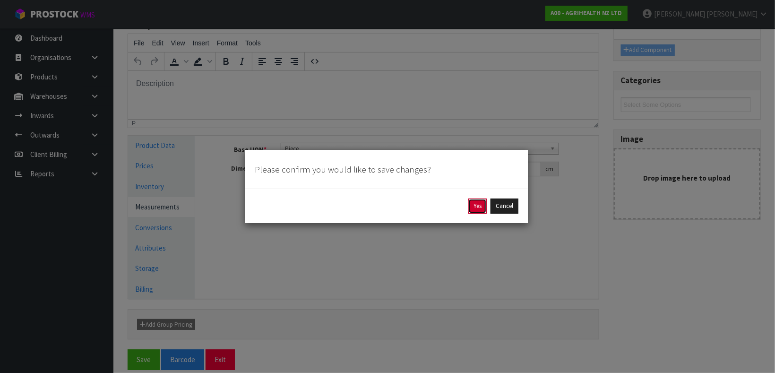
click at [472, 208] on button "Yes" at bounding box center [478, 206] width 18 height 15
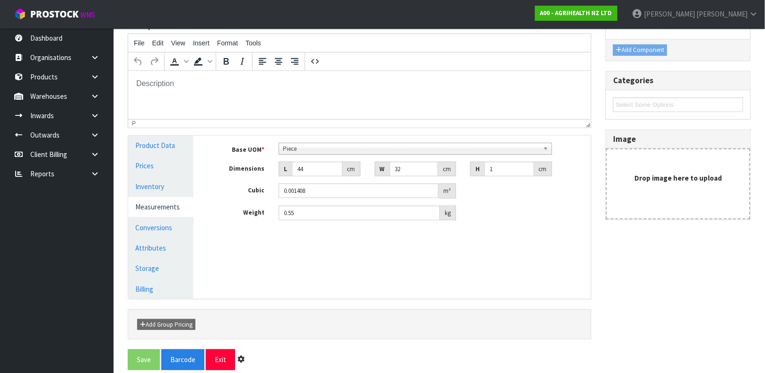
scroll to position [0, 0]
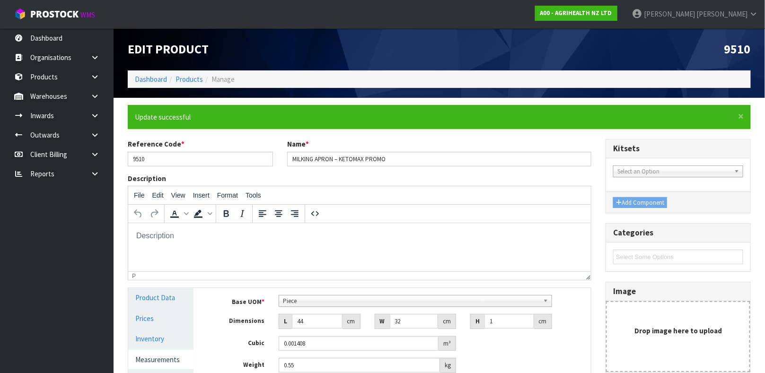
click at [180, 92] on div "Edit Product 9510 Dashboard Products Manage" at bounding box center [439, 63] width 637 height 70
drag, startPoint x: 185, startPoint y: 86, endPoint x: 188, endPoint y: 79, distance: 7.0
click at [188, 79] on ol "Dashboard Products Manage" at bounding box center [439, 78] width 623 height 17
click at [188, 79] on link "Products" at bounding box center [188, 79] width 27 height 9
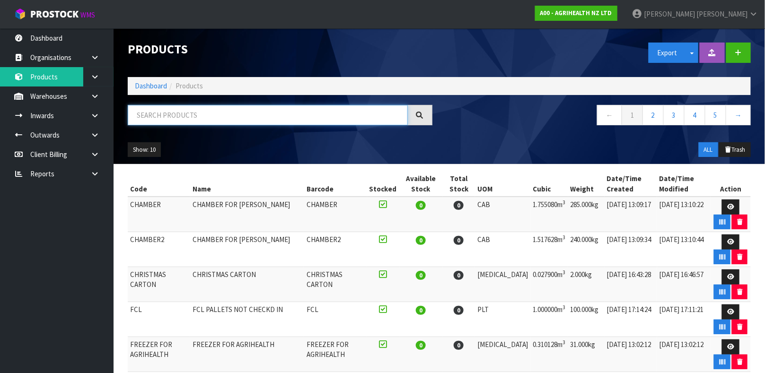
click at [173, 125] on input "text" at bounding box center [268, 115] width 280 height 20
type input "3300"
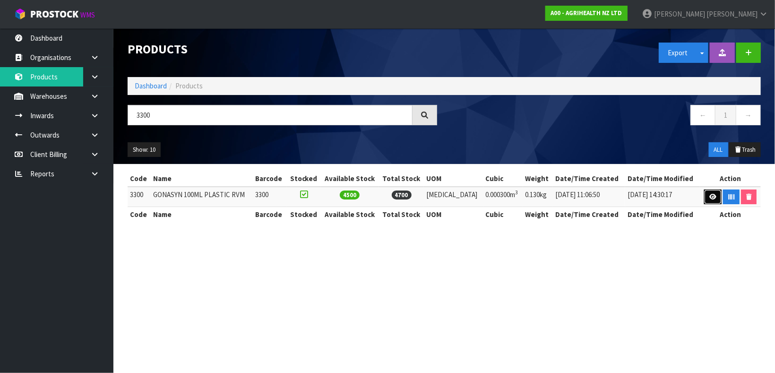
click at [710, 197] on icon at bounding box center [713, 197] width 7 height 6
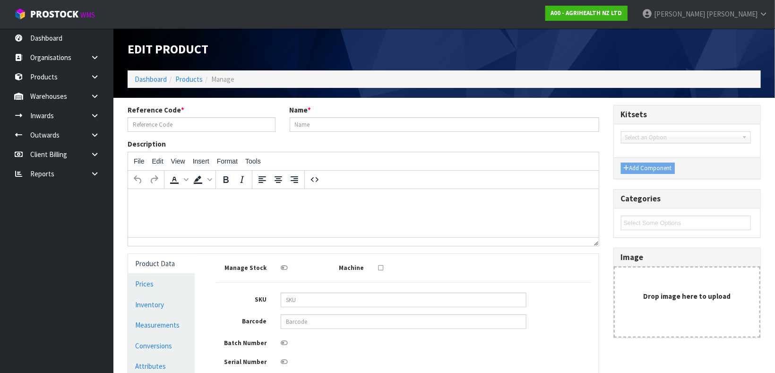
type input "3300"
type input "GONASYN 100ML PLASTIC RVM"
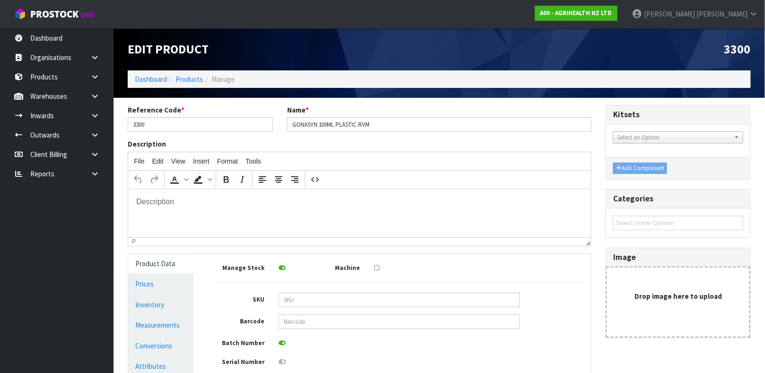
scroll to position [21, 0]
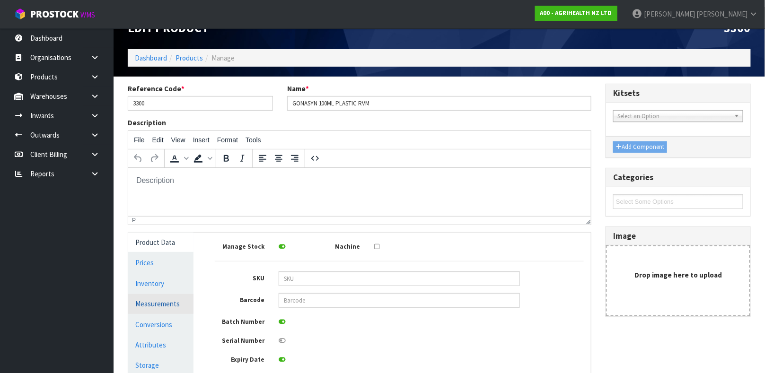
click at [148, 305] on link "Measurements" at bounding box center [160, 303] width 65 height 19
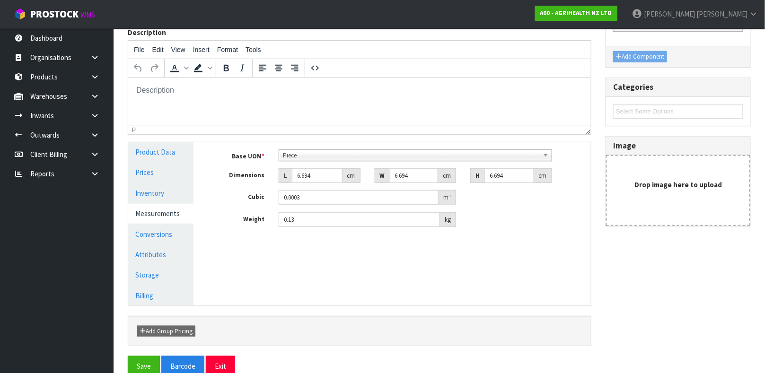
scroll to position [114, 0]
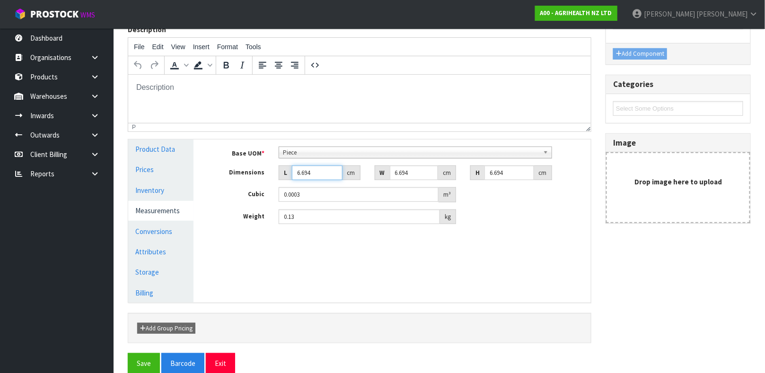
drag, startPoint x: 316, startPoint y: 173, endPoint x: 261, endPoint y: 180, distance: 55.3
click at [261, 180] on div "Base UOM * Bag Bar Basket Bin Bottle Box Bundle Cabinet Cage Carton Case Coil C…" at bounding box center [399, 186] width 369 height 78
type input "6"
type input "0.000269"
type input "6"
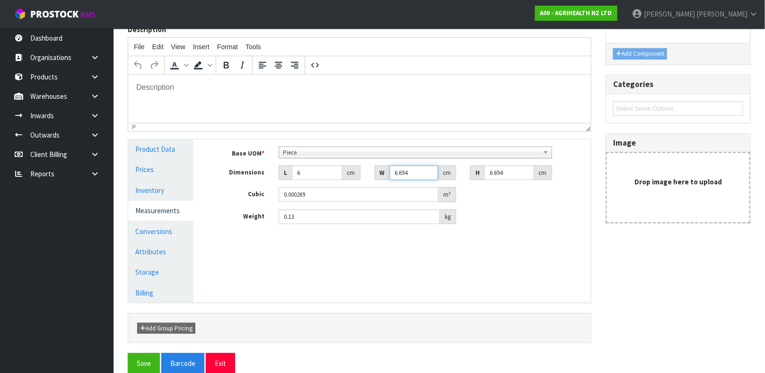
type input "5"
type input "0.000201"
type input "5"
type input "1"
type input "0.00003"
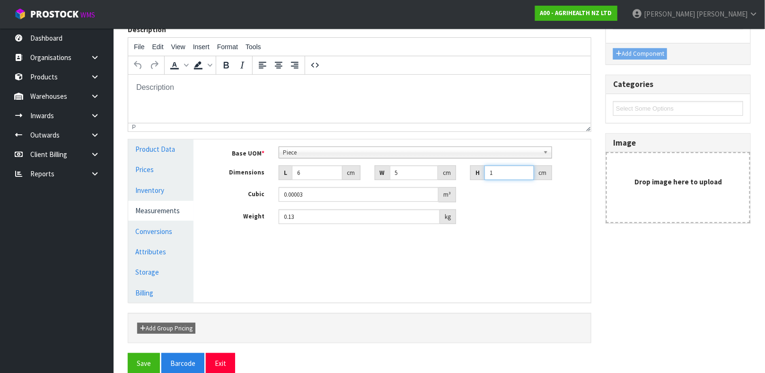
type input "12"
type input "0.00036"
type input "12"
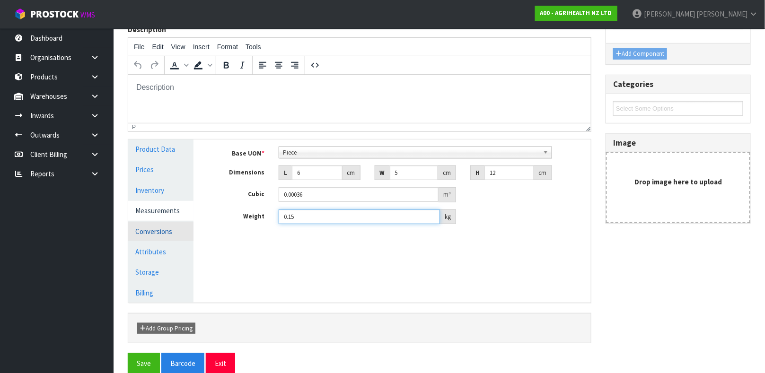
type input "0.15"
click at [171, 226] on link "Conversions" at bounding box center [160, 231] width 65 height 19
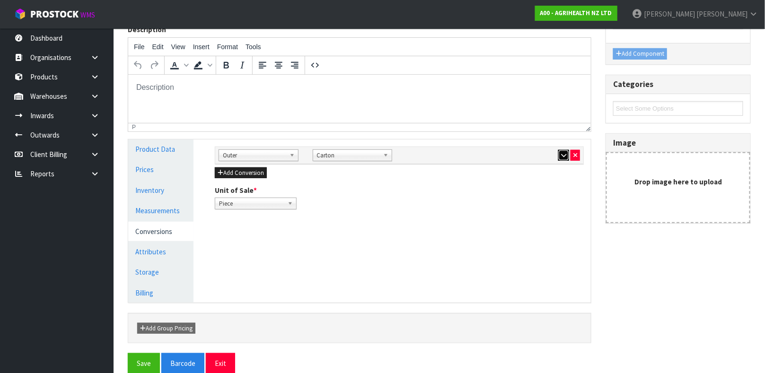
click at [561, 150] on button "button" at bounding box center [563, 155] width 11 height 11
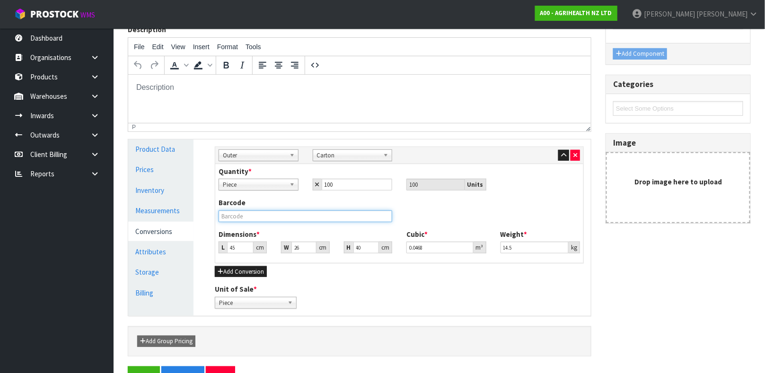
click at [342, 213] on input "text" at bounding box center [305, 216] width 174 height 12
type input "4"
type input "0.00416"
type input "48"
type input "0.04992"
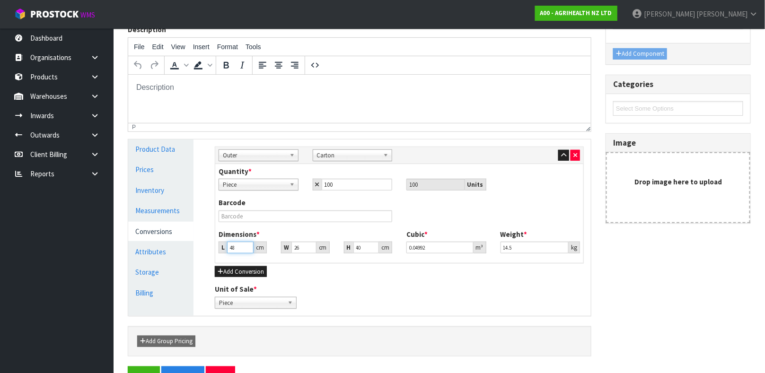
type input "48"
type input "4"
type input "0.004992"
type input "42"
type input "0.052416"
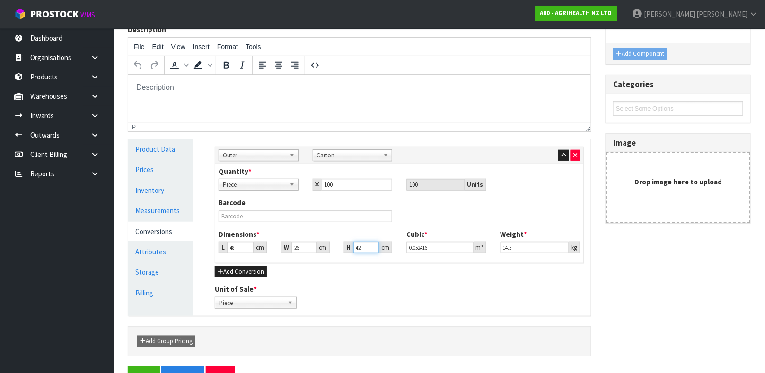
type input "42"
type input "13.65"
click at [128, 366] on button "Save" at bounding box center [144, 376] width 32 height 20
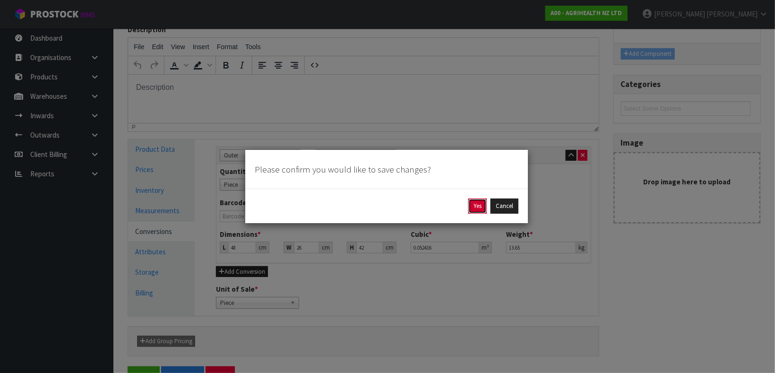
click at [478, 207] on button "Yes" at bounding box center [478, 206] width 18 height 15
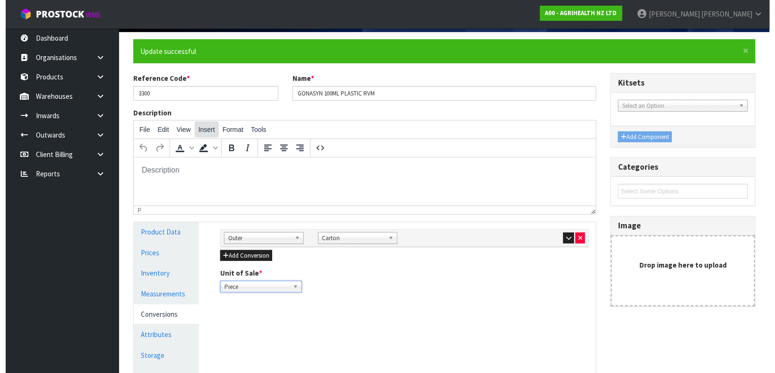
scroll to position [0, 0]
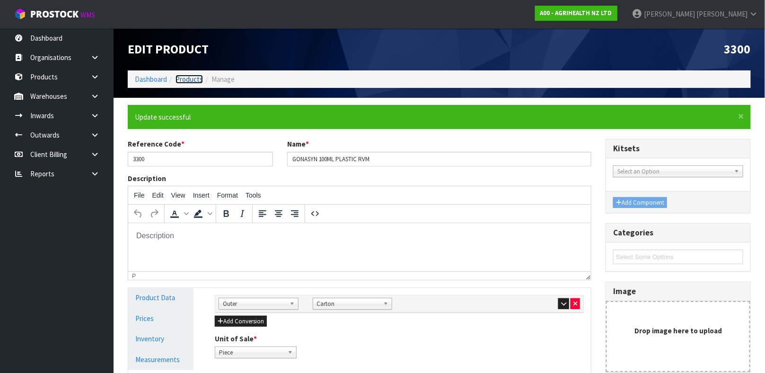
click at [194, 78] on link "Products" at bounding box center [188, 79] width 27 height 9
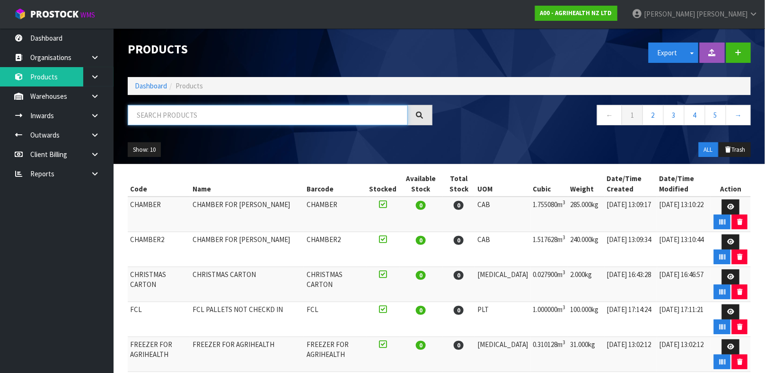
click at [199, 110] on input "text" at bounding box center [268, 115] width 280 height 20
type input "8594004859761"
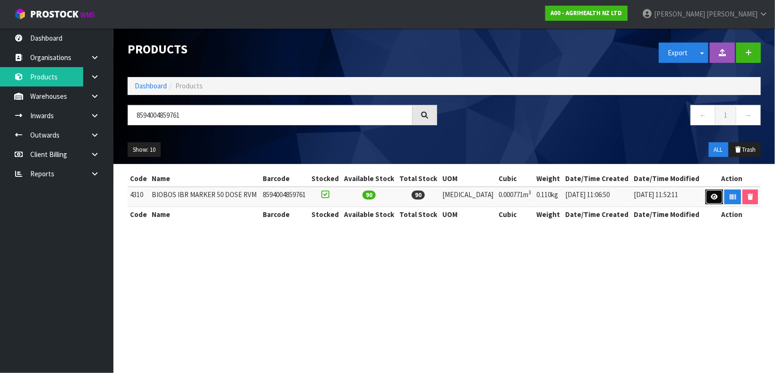
click at [713, 202] on link at bounding box center [714, 197] width 17 height 15
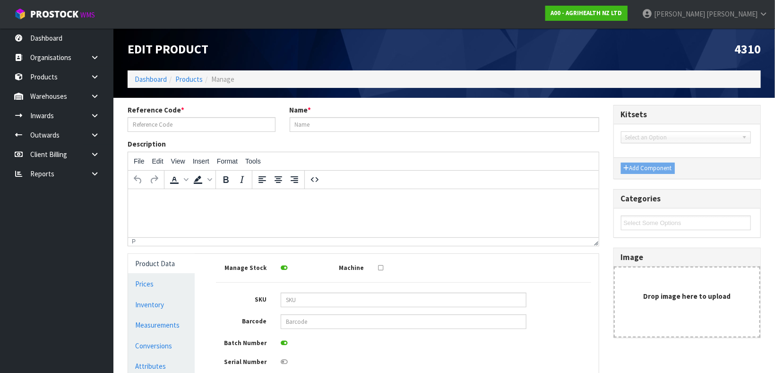
type input "4310"
type input "BIOBOS IBR MARKER 50 DOSE RVM"
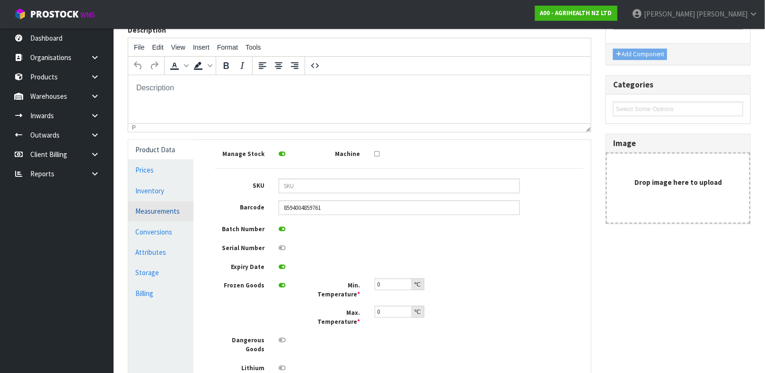
click at [176, 209] on link "Measurements" at bounding box center [160, 210] width 65 height 19
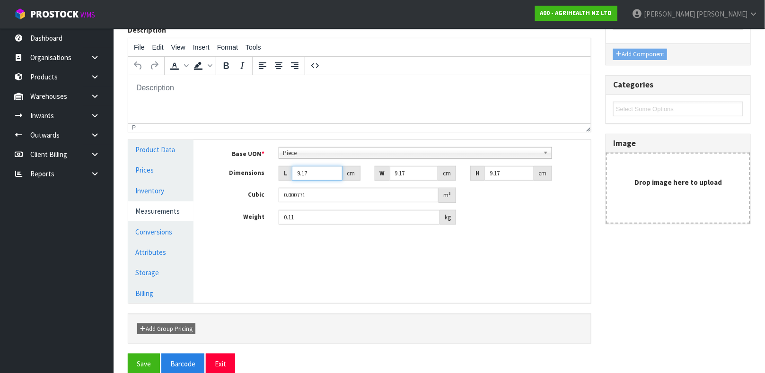
drag, startPoint x: 311, startPoint y: 174, endPoint x: 270, endPoint y: 168, distance: 41.6
click at [270, 168] on div "Dimensions L 9.17 cm W 9.17 cm H 9.17 cm" at bounding box center [399, 173] width 383 height 15
click at [167, 225] on link "Conversions" at bounding box center [160, 231] width 65 height 19
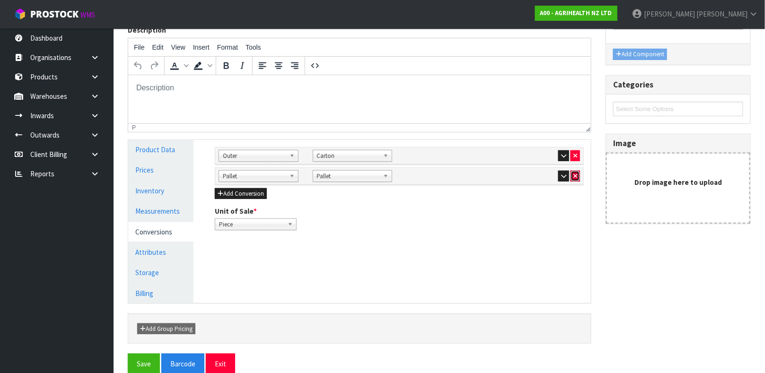
click at [573, 178] on icon "button" at bounding box center [575, 176] width 4 height 6
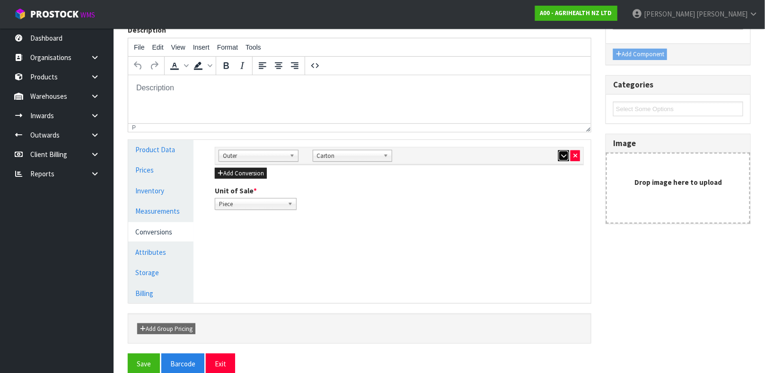
click at [563, 158] on icon "button" at bounding box center [563, 156] width 5 height 6
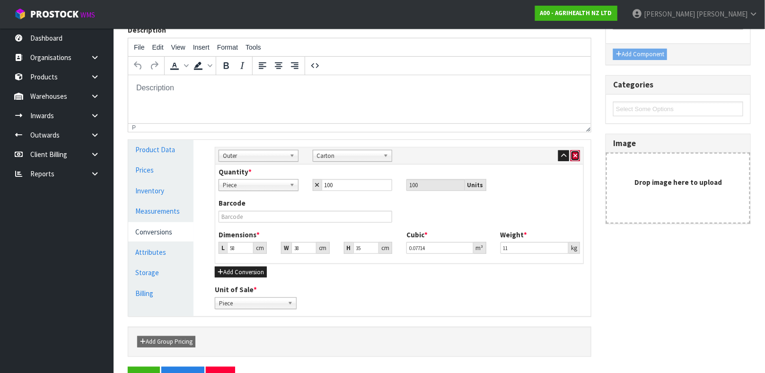
click at [575, 155] on icon "button" at bounding box center [575, 156] width 4 height 6
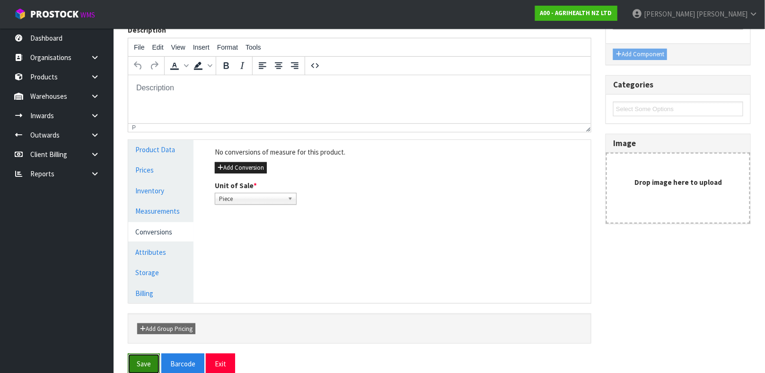
click at [138, 360] on button "Save" at bounding box center [144, 364] width 32 height 20
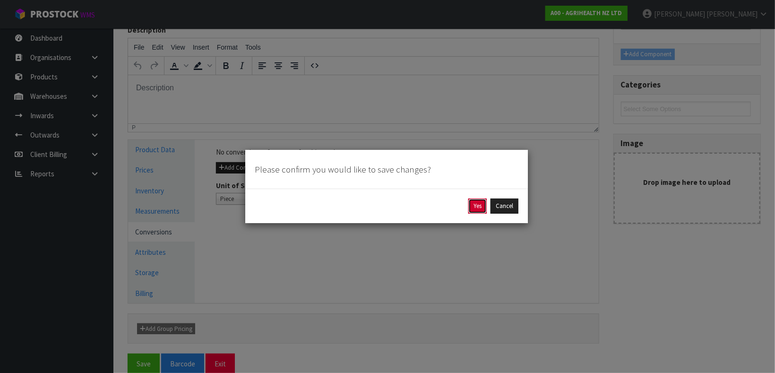
click at [480, 209] on button "Yes" at bounding box center [478, 206] width 18 height 15
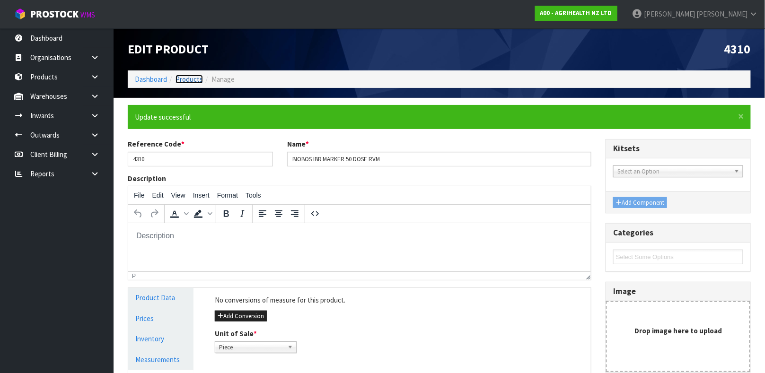
click at [191, 81] on link "Products" at bounding box center [188, 79] width 27 height 9
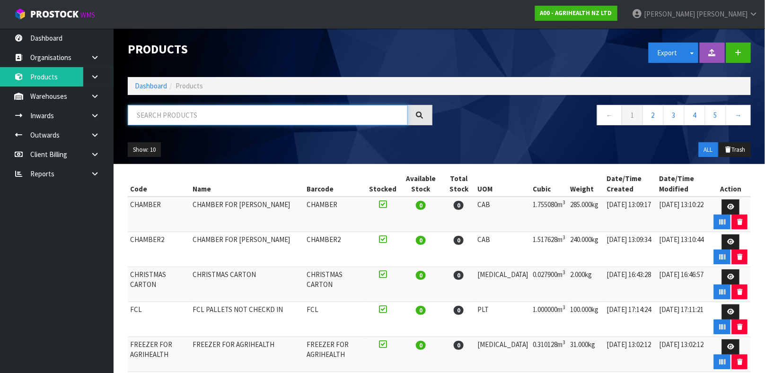
click at [195, 111] on input "text" at bounding box center [268, 115] width 280 height 20
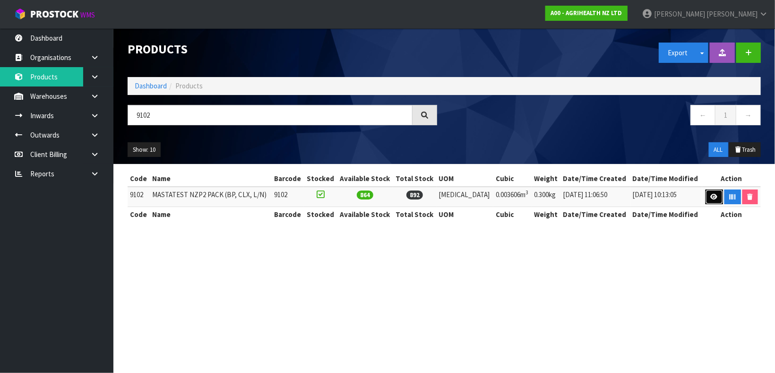
click at [713, 200] on icon at bounding box center [714, 197] width 7 height 6
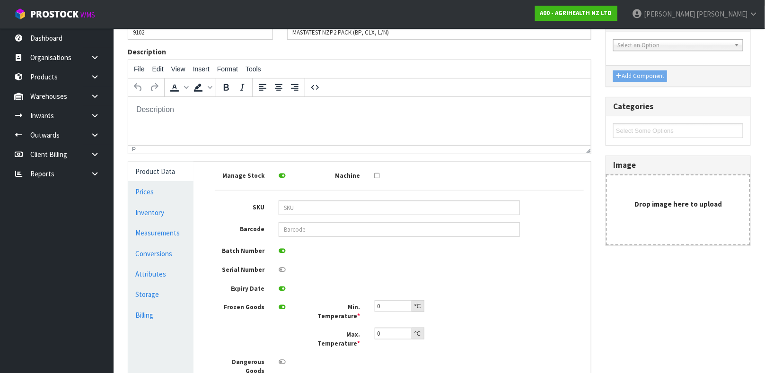
scroll to position [101, 0]
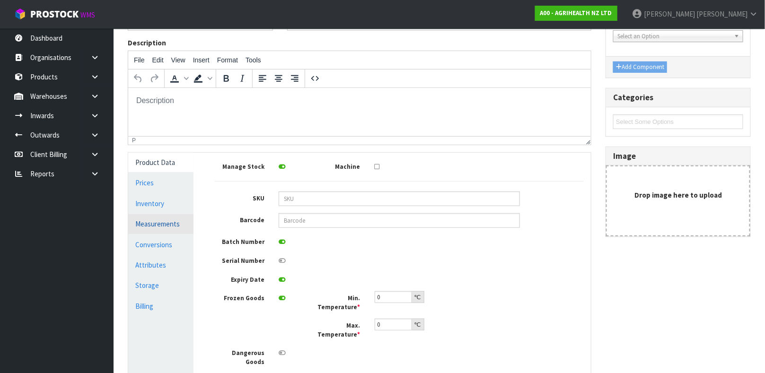
click at [163, 224] on link "Measurements" at bounding box center [160, 223] width 65 height 19
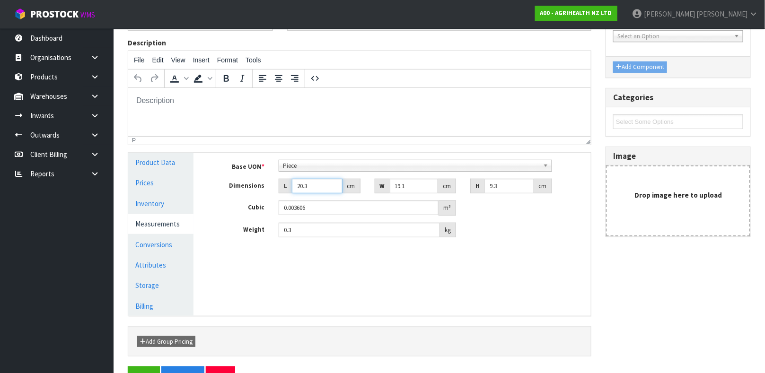
drag, startPoint x: 318, startPoint y: 182, endPoint x: 268, endPoint y: 199, distance: 52.8
click at [268, 199] on div "Base UOM * Bag Bar Basket Bin Bottle Box Bundle Cabinet Cage Carton Case Coil C…" at bounding box center [399, 199] width 369 height 78
click at [165, 244] on link "Conversions" at bounding box center [160, 244] width 65 height 19
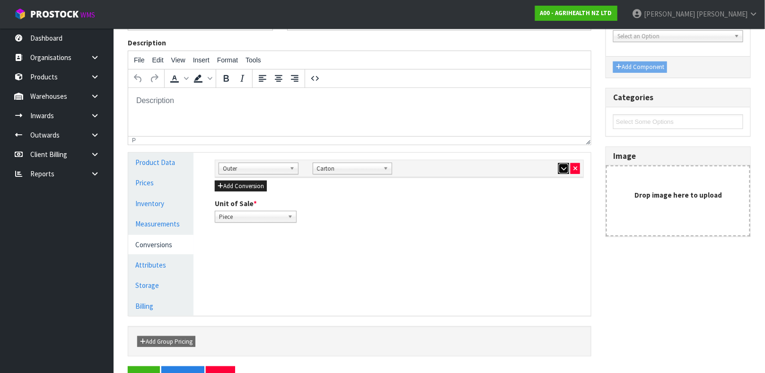
click at [560, 171] on button "button" at bounding box center [563, 168] width 11 height 11
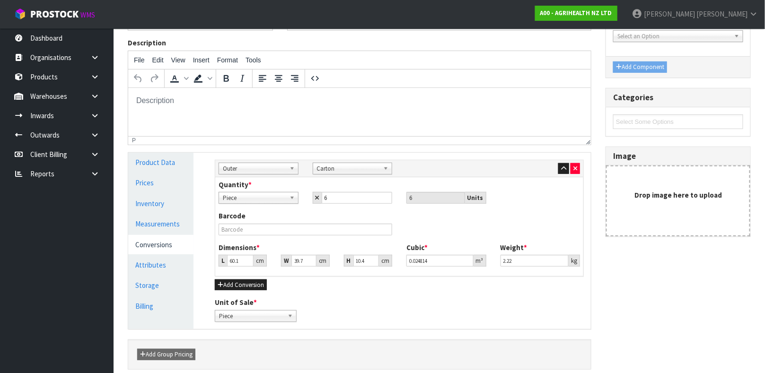
drag, startPoint x: 560, startPoint y: 171, endPoint x: 307, endPoint y: 296, distance: 281.5
click at [307, 296] on div "Sub Inner Inner Outer Pallet Outer Bag Bar Basket Bin Bottle Box Bundle Cabinet…" at bounding box center [399, 241] width 383 height 176
click at [174, 227] on link "Measurements" at bounding box center [160, 223] width 65 height 19
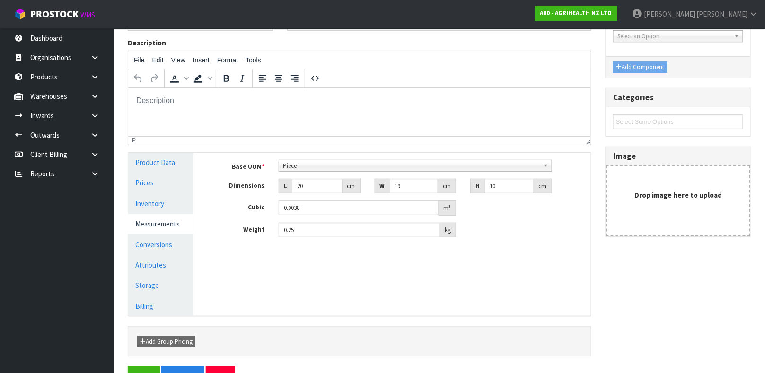
scroll to position [169, 0]
drag, startPoint x: 361, startPoint y: 171, endPoint x: 324, endPoint y: 170, distance: 37.4
click at [324, 170] on span "Piece" at bounding box center [411, 165] width 256 height 11
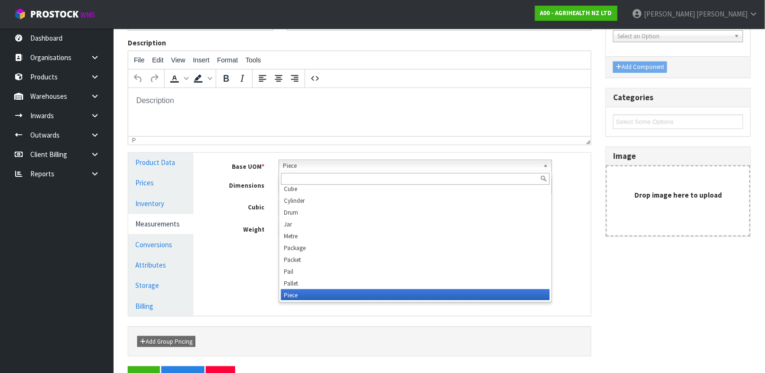
click at [322, 169] on span "Piece" at bounding box center [411, 165] width 256 height 11
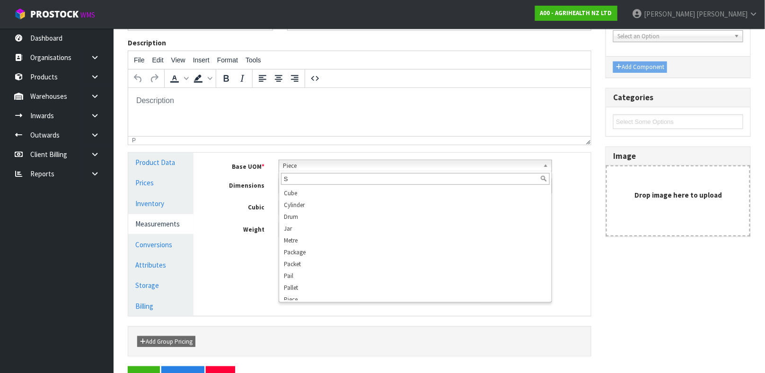
scroll to position [0, 0]
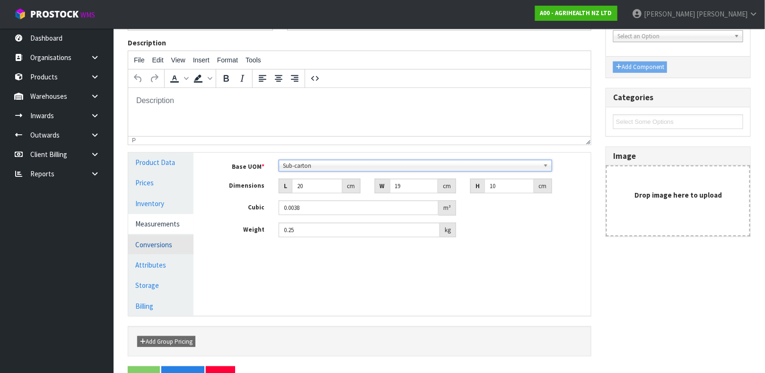
click at [149, 248] on link "Conversions" at bounding box center [160, 244] width 65 height 19
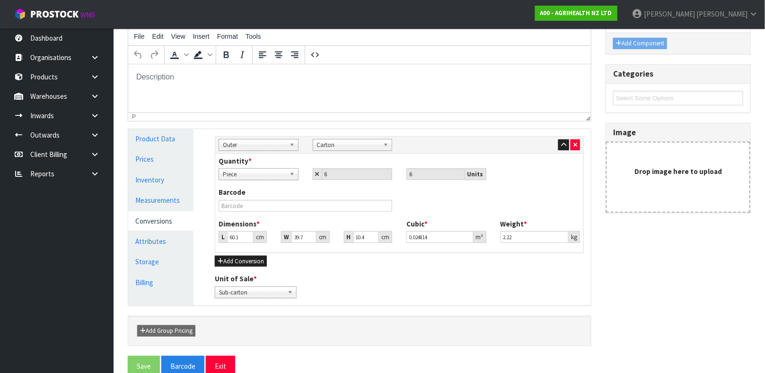
scroll to position [142, 0]
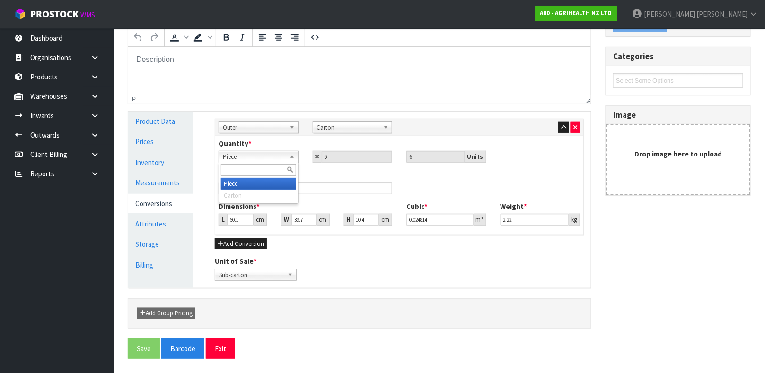
click at [276, 154] on span "Piece" at bounding box center [254, 156] width 63 height 11
click at [579, 127] on button "button" at bounding box center [574, 127] width 9 height 11
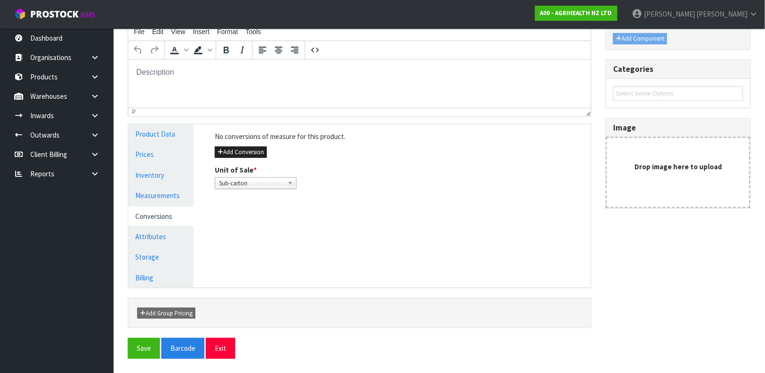
scroll to position [129, 0]
click at [243, 152] on button "Add Conversion" at bounding box center [241, 152] width 52 height 11
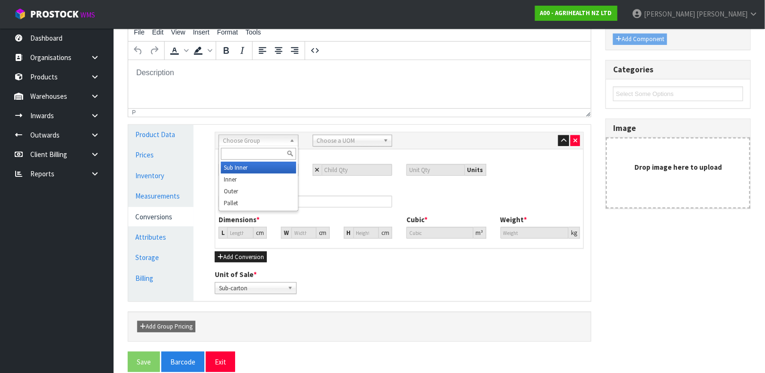
click at [258, 145] on span "Choose Group" at bounding box center [254, 140] width 63 height 11
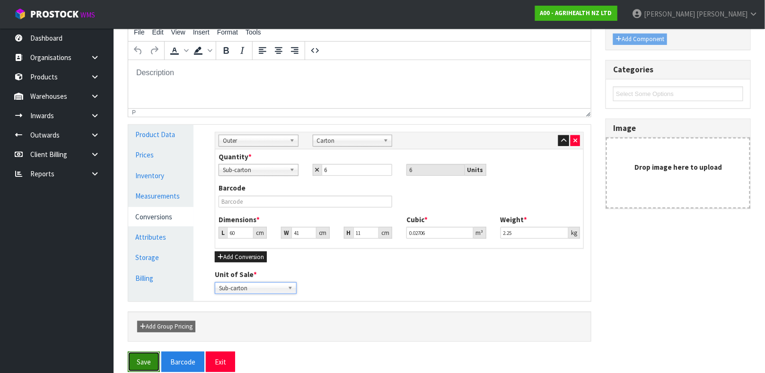
click at [149, 357] on button "Save" at bounding box center [144, 362] width 32 height 20
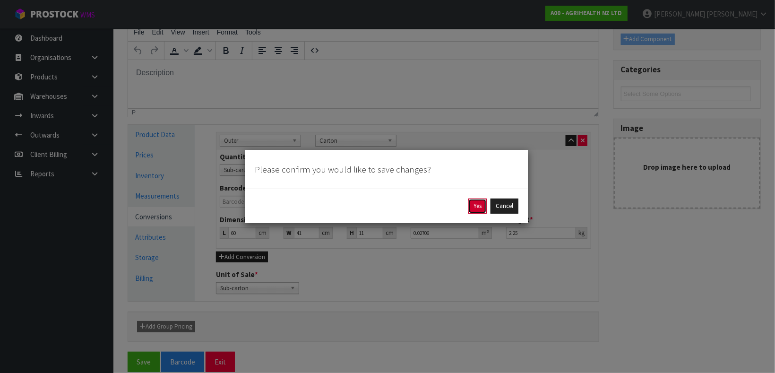
click at [475, 206] on button "Yes" at bounding box center [478, 206] width 18 height 15
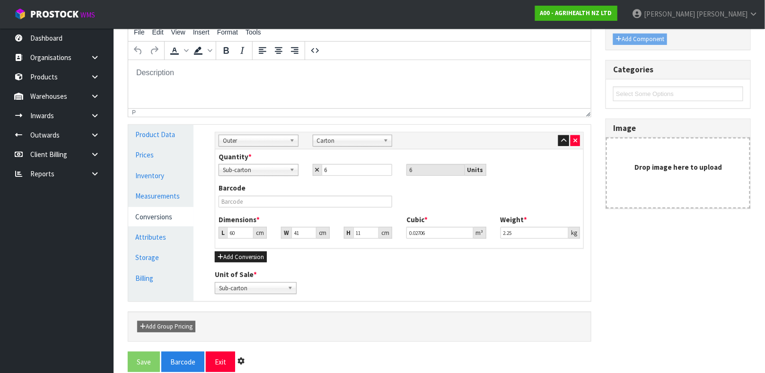
scroll to position [0, 0]
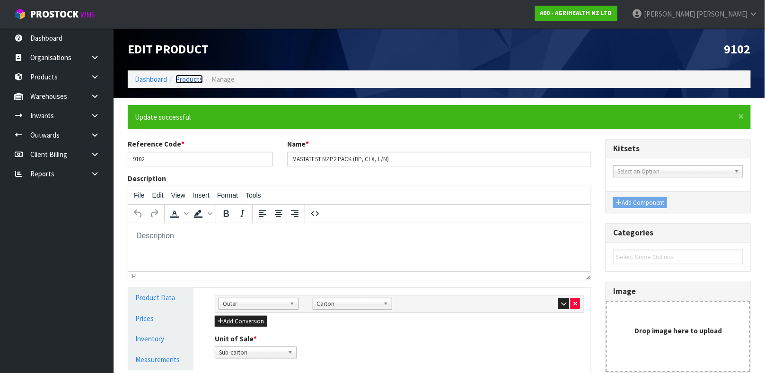
click at [194, 77] on link "Products" at bounding box center [188, 79] width 27 height 9
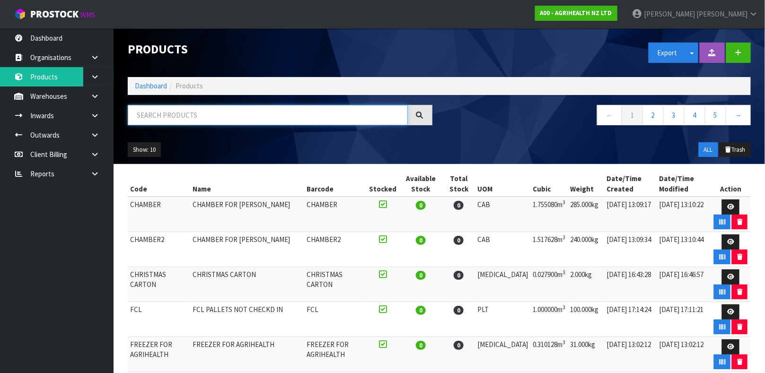
click at [186, 113] on input "text" at bounding box center [268, 115] width 280 height 20
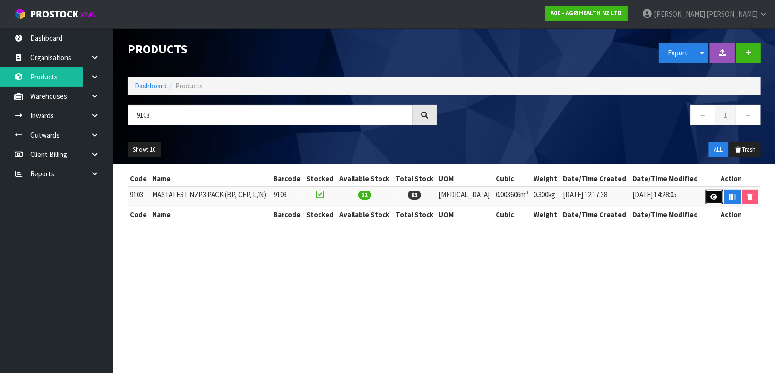
click at [707, 195] on link at bounding box center [714, 197] width 17 height 15
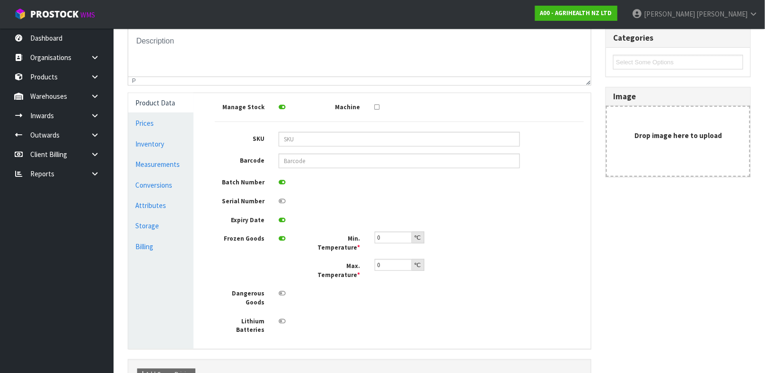
scroll to position [163, 0]
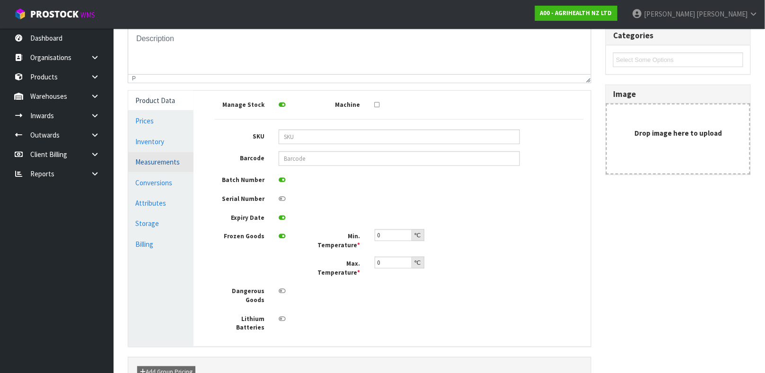
click at [175, 169] on link "Measurements" at bounding box center [160, 161] width 65 height 19
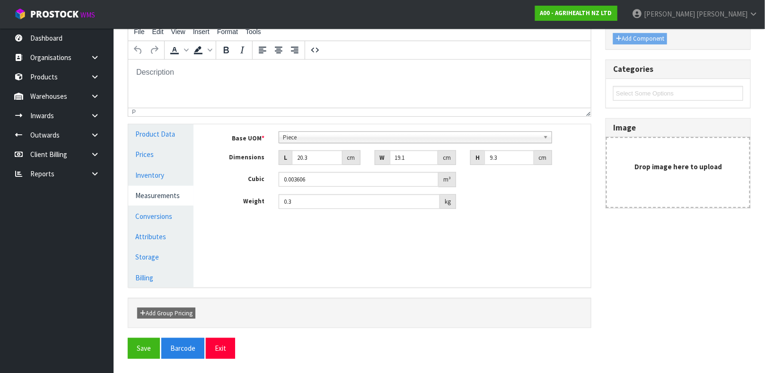
scroll to position [129, 0]
drag, startPoint x: 312, startPoint y: 157, endPoint x: 271, endPoint y: 168, distance: 41.6
click at [271, 168] on div "Base UOM * Bag Bar Basket Bin Bottle Box Bundle Cabinet Cage Carton Case Coil C…" at bounding box center [399, 171] width 369 height 78
click at [142, 213] on link "Conversions" at bounding box center [160, 216] width 65 height 19
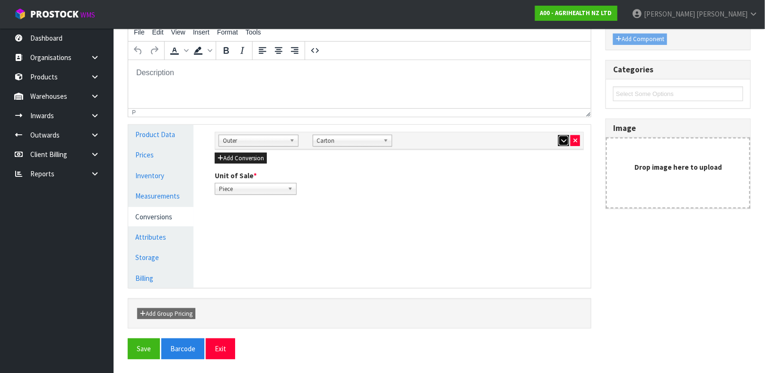
click at [564, 142] on icon "button" at bounding box center [563, 141] width 5 height 6
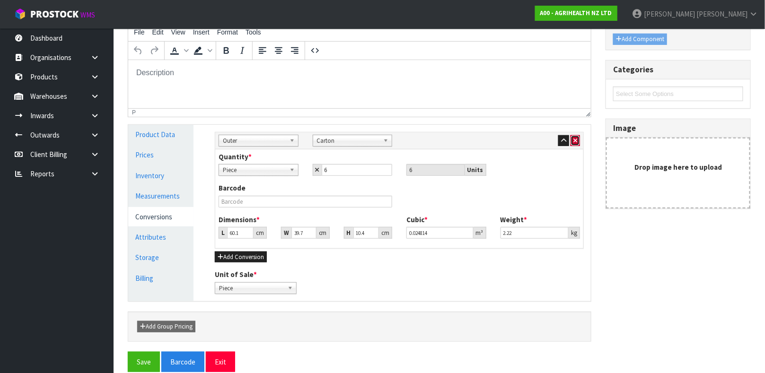
click at [577, 141] on button "button" at bounding box center [574, 140] width 9 height 11
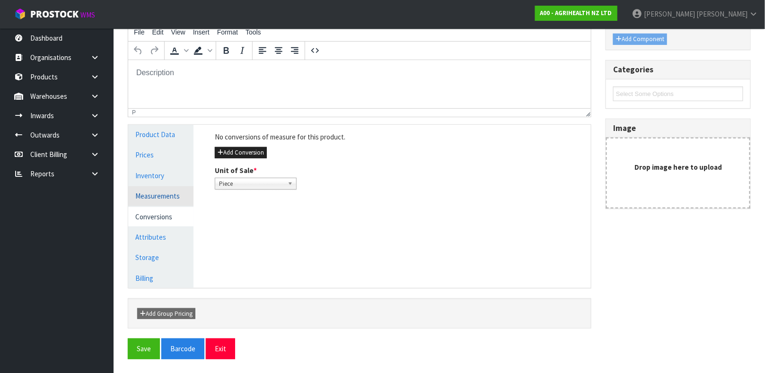
click at [165, 191] on link "Measurements" at bounding box center [160, 195] width 65 height 19
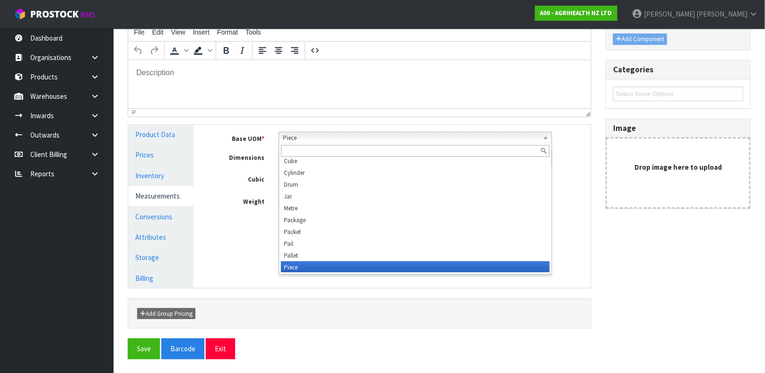
click at [309, 138] on span "Piece" at bounding box center [411, 137] width 256 height 11
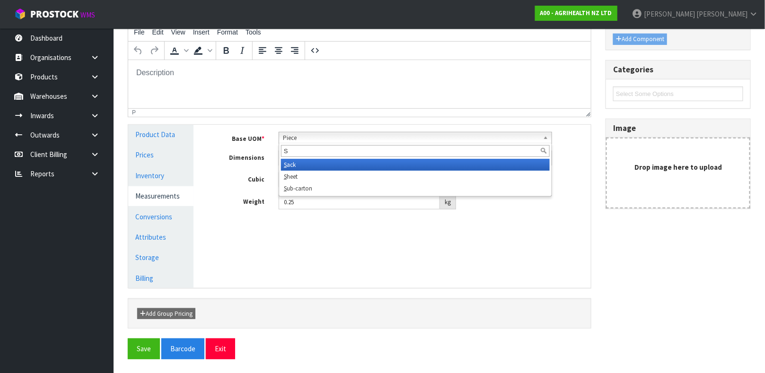
scroll to position [0, 0]
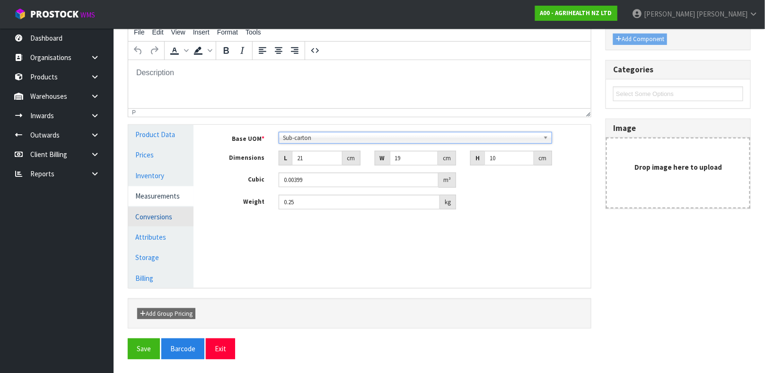
click at [144, 209] on link "Conversions" at bounding box center [160, 216] width 65 height 19
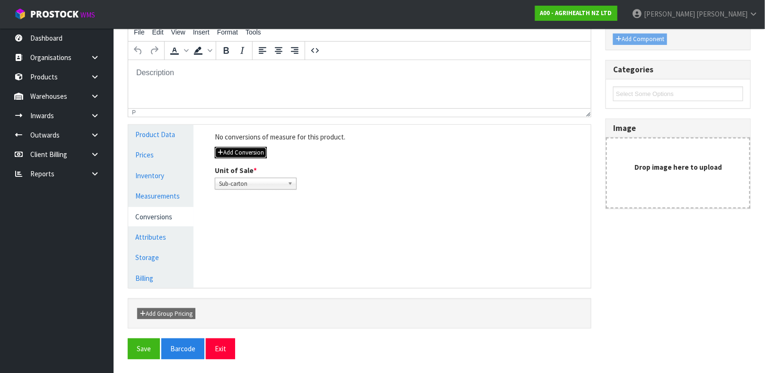
click at [254, 157] on button "Add Conversion" at bounding box center [241, 152] width 52 height 11
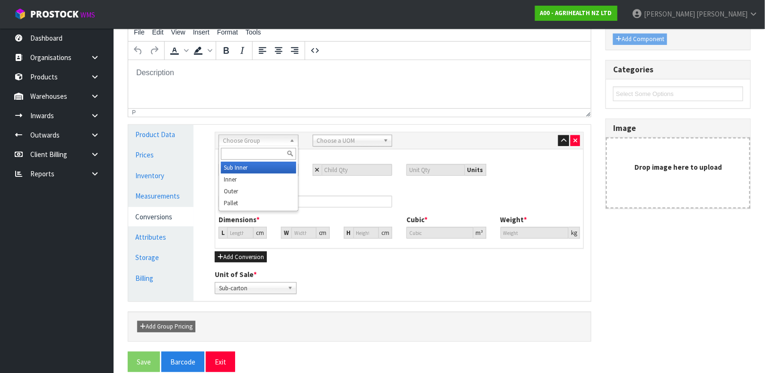
click at [259, 145] on span "Choose Group" at bounding box center [254, 140] width 63 height 11
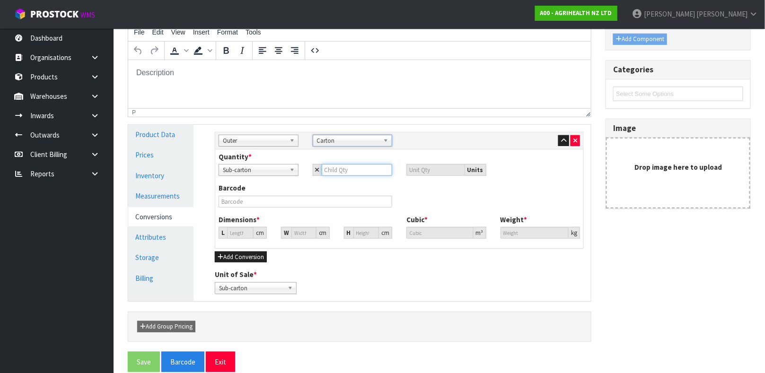
click at [362, 173] on input "number" at bounding box center [357, 170] width 71 height 12
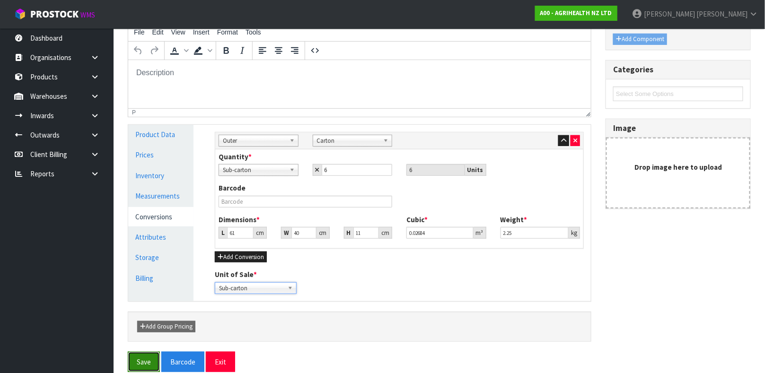
click at [150, 357] on button "Save" at bounding box center [144, 362] width 32 height 20
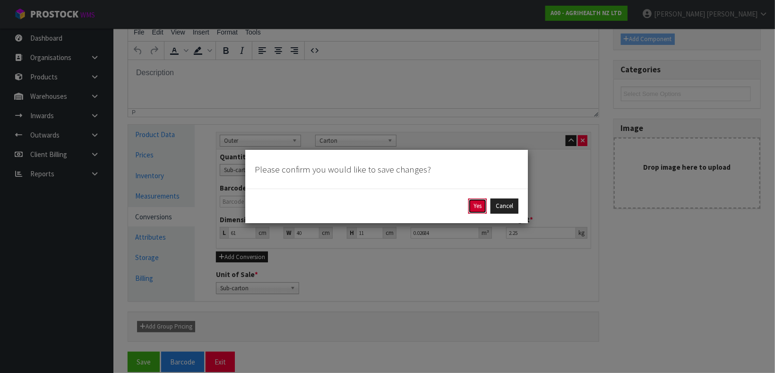
click at [478, 207] on button "Yes" at bounding box center [478, 206] width 18 height 15
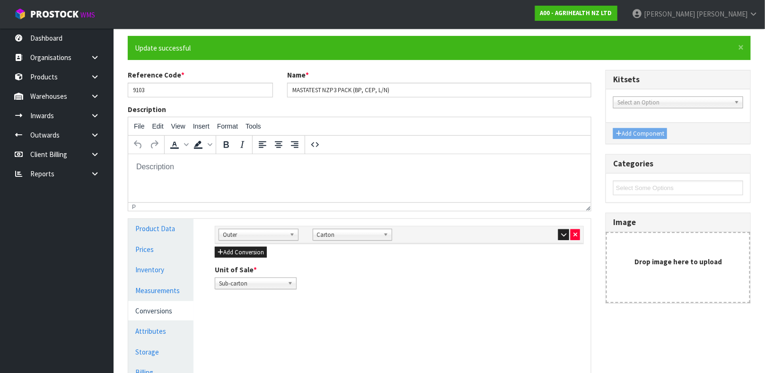
scroll to position [99, 0]
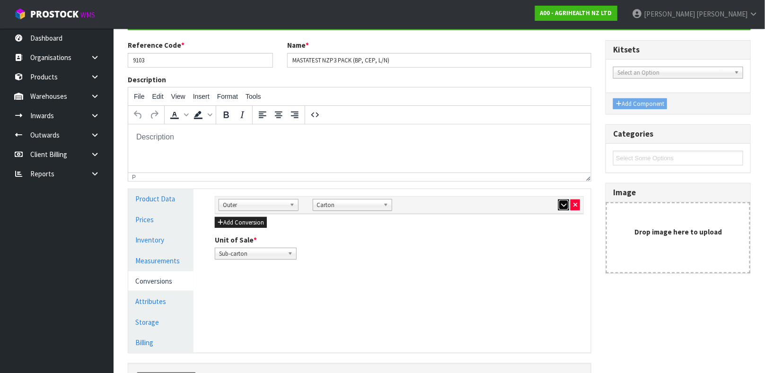
click at [565, 205] on icon "button" at bounding box center [563, 205] width 5 height 6
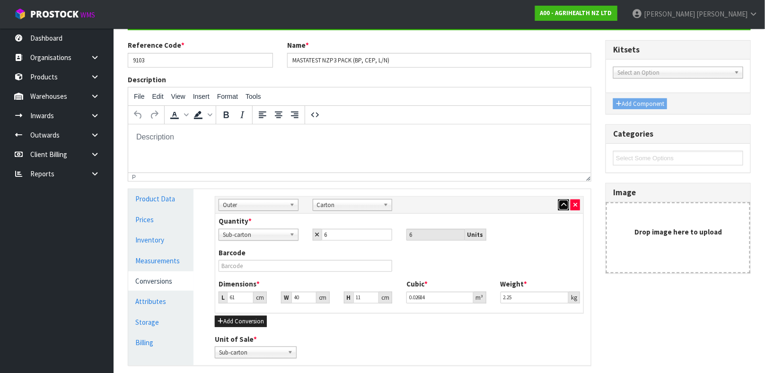
click at [565, 205] on icon "button" at bounding box center [563, 205] width 5 height 6
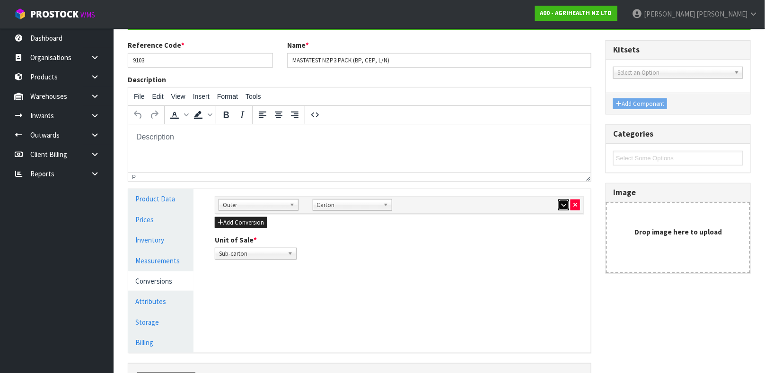
scroll to position [0, 0]
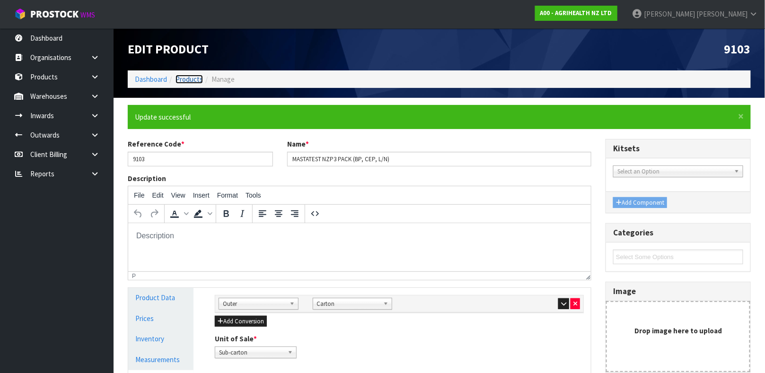
click at [186, 75] on link "Products" at bounding box center [188, 79] width 27 height 9
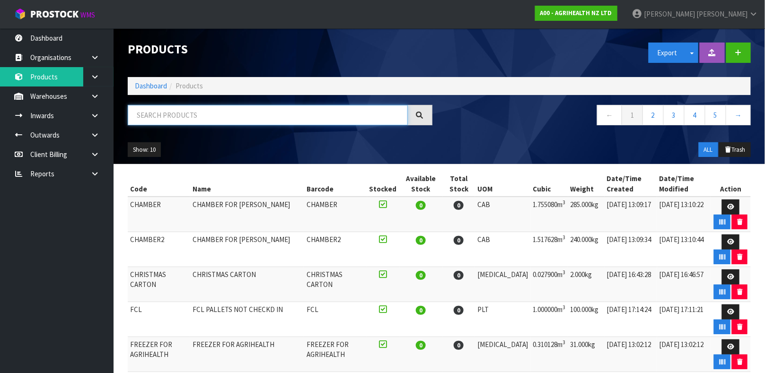
click at [217, 112] on input "text" at bounding box center [268, 115] width 280 height 20
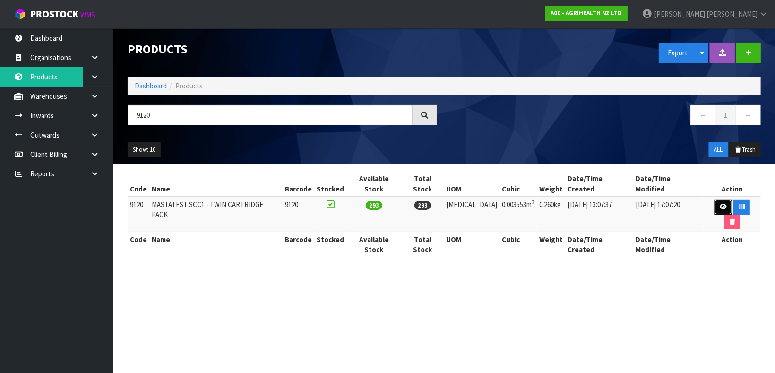
click at [715, 201] on link at bounding box center [723, 207] width 17 height 15
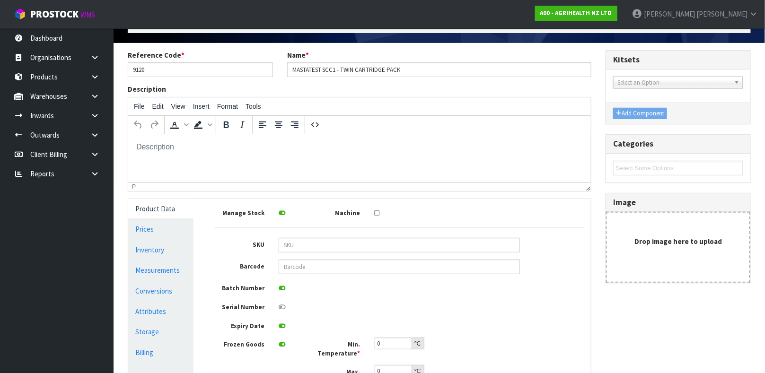
scroll to position [56, 0]
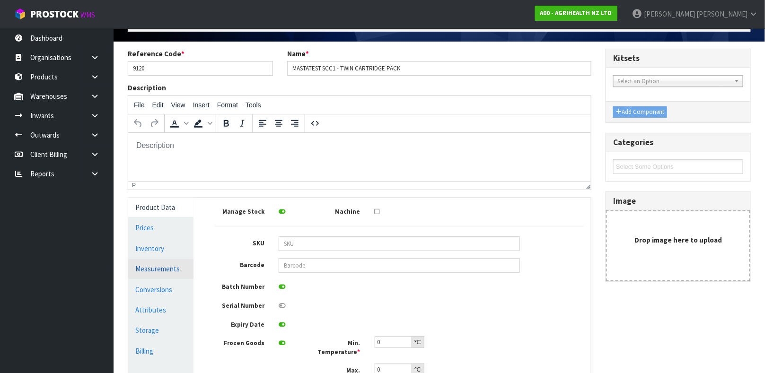
click at [150, 265] on link "Measurements" at bounding box center [160, 268] width 65 height 19
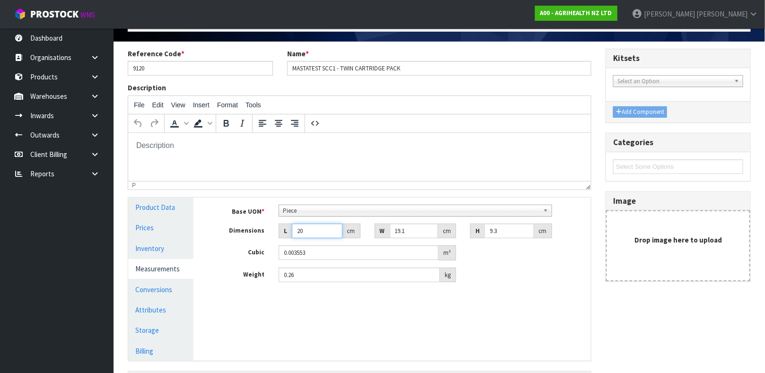
drag, startPoint x: 316, startPoint y: 227, endPoint x: 274, endPoint y: 234, distance: 42.6
click at [274, 234] on div "L 20 cm" at bounding box center [319, 231] width 96 height 15
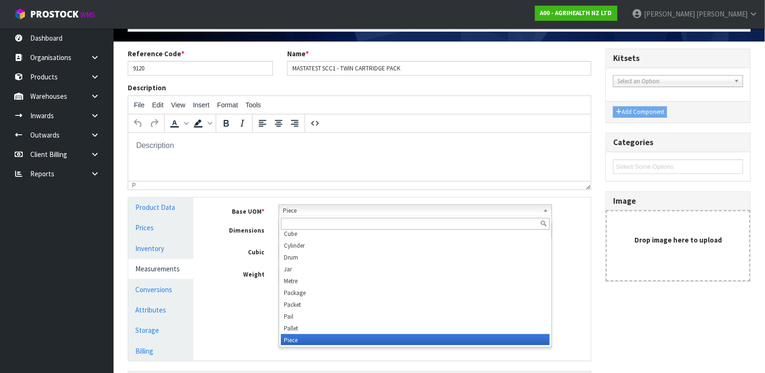
click at [312, 216] on div "Piece Bag Bar Basket Bin Bottle Box Bundle Cabinet Cage Carton Case Coil Cradle…" at bounding box center [414, 211] width 273 height 12
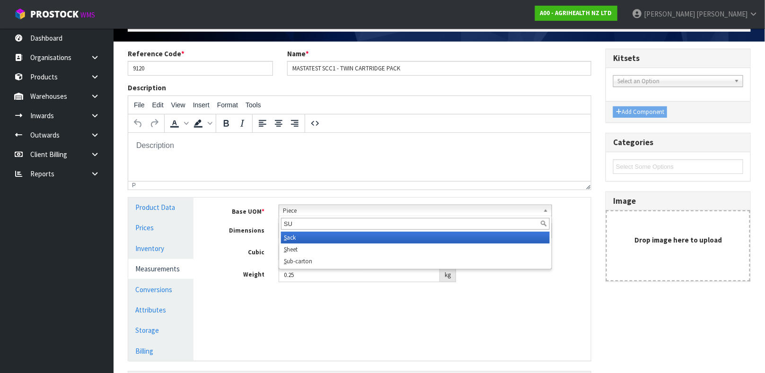
scroll to position [0, 0]
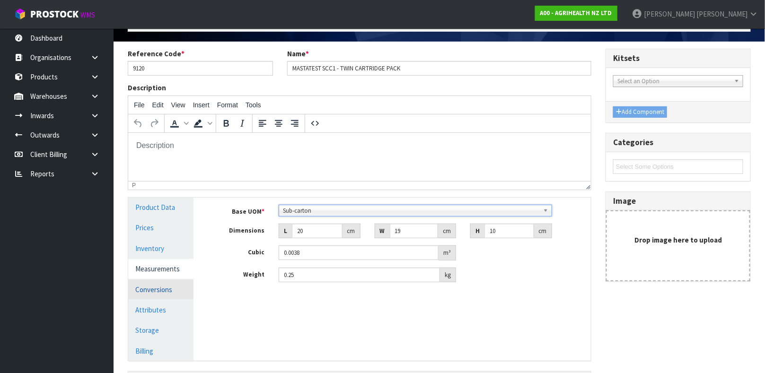
click at [152, 285] on link "Conversions" at bounding box center [160, 289] width 65 height 19
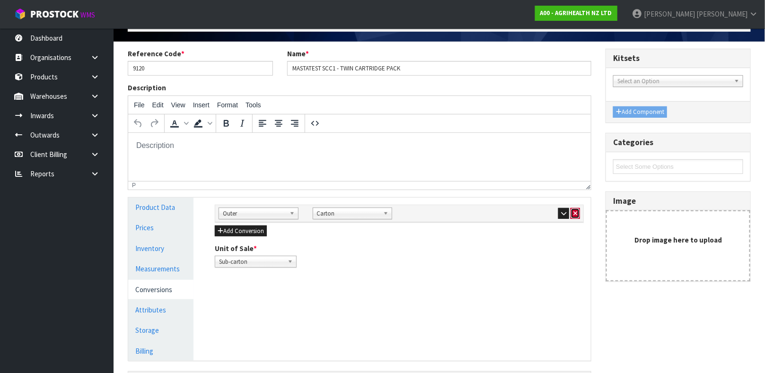
click at [577, 215] on button "button" at bounding box center [574, 213] width 9 height 11
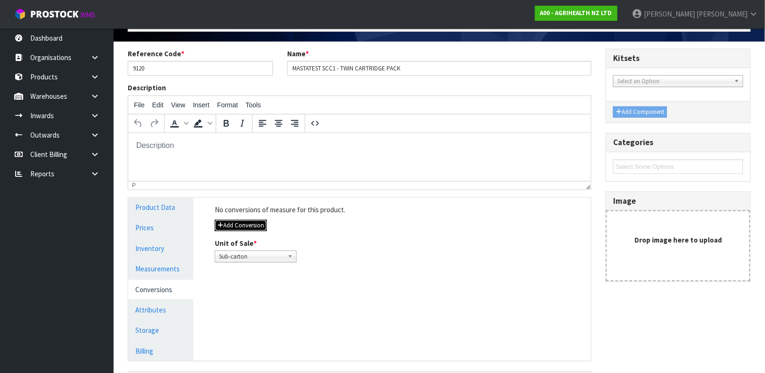
click at [248, 226] on button "Add Conversion" at bounding box center [241, 225] width 52 height 11
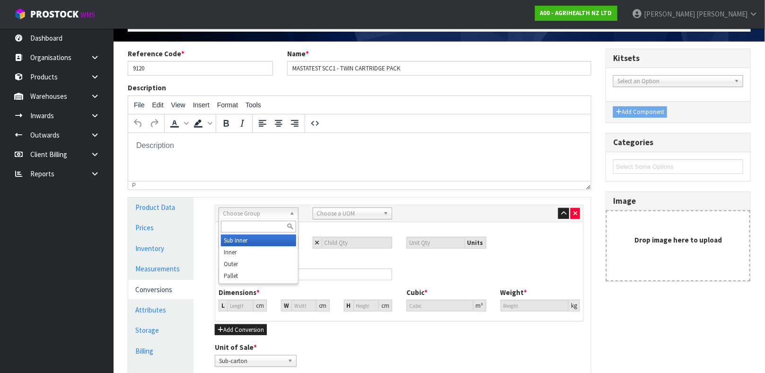
click at [250, 209] on span "Choose Group" at bounding box center [254, 213] width 63 height 11
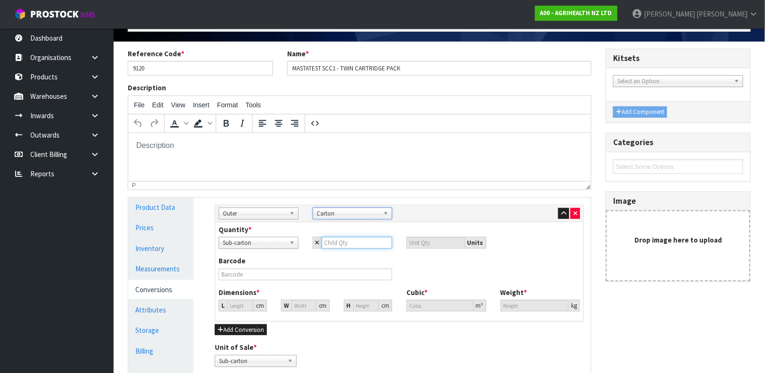
click at [356, 237] on input "number" at bounding box center [357, 243] width 71 height 12
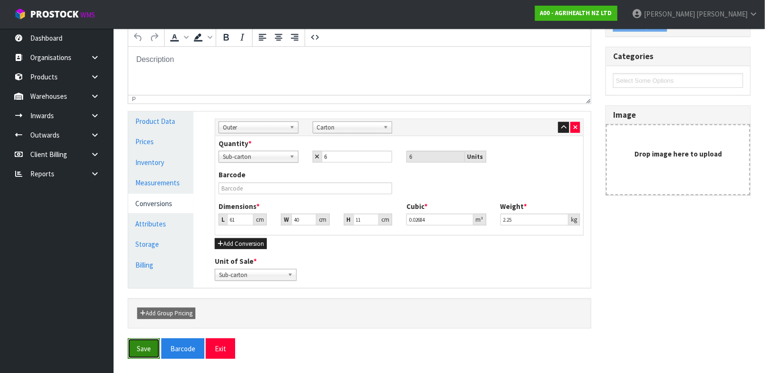
click at [128, 354] on button "Save" at bounding box center [144, 349] width 32 height 20
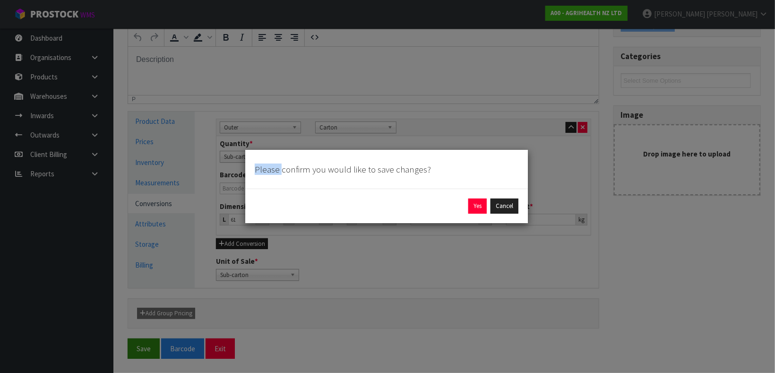
click at [127, 354] on div "Please confirm you would like to save changes? Yes Cancel" at bounding box center [387, 186] width 775 height 373
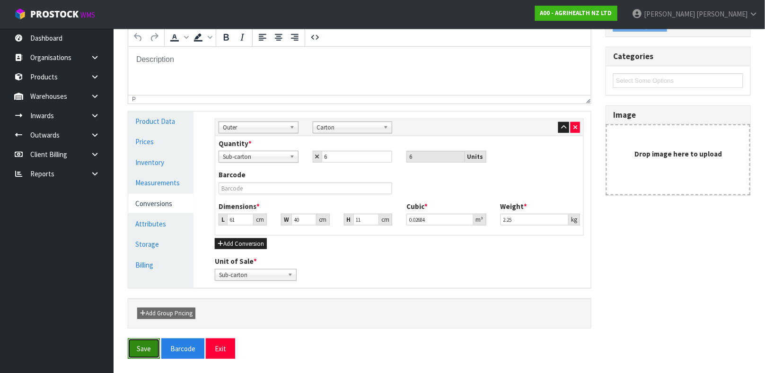
click at [144, 345] on button "Save" at bounding box center [144, 349] width 32 height 20
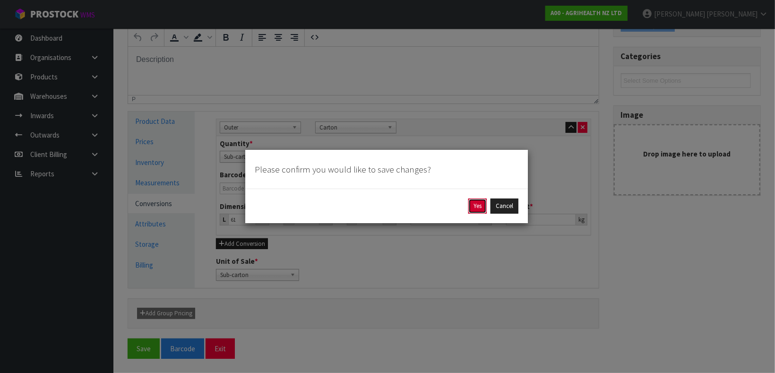
click at [481, 205] on button "Yes" at bounding box center [478, 206] width 18 height 15
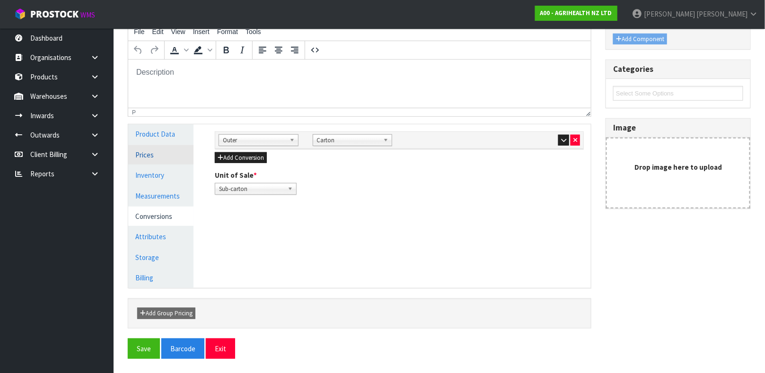
scroll to position [0, 0]
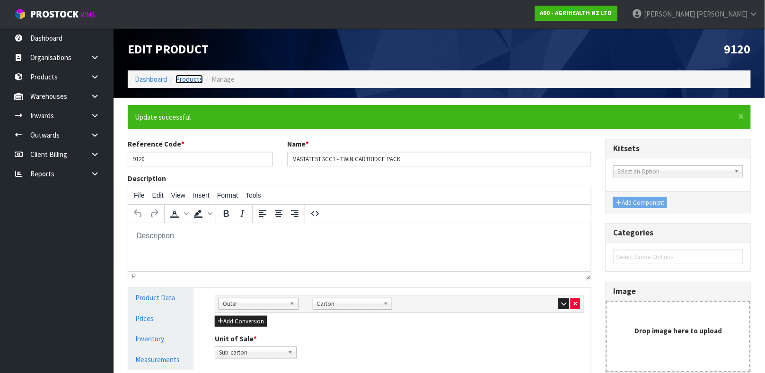
click at [183, 81] on link "Products" at bounding box center [188, 79] width 27 height 9
